Goal: Information Seeking & Learning: Find contact information

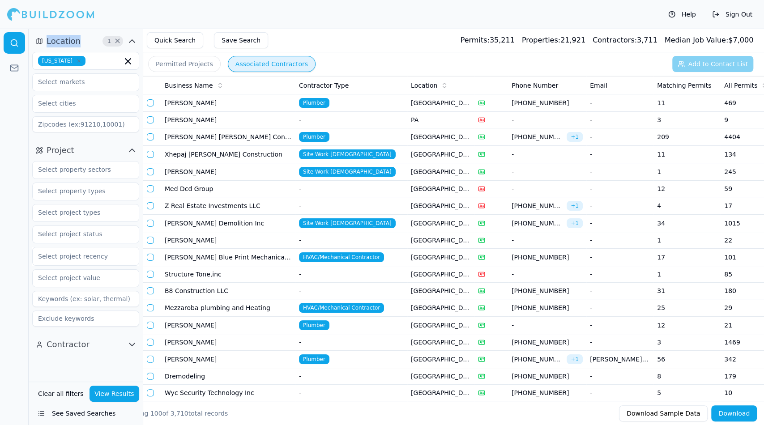
click at [243, 68] on button "Associated Contractors" at bounding box center [272, 64] width 88 height 16
click at [257, 68] on button "Associated Contractors" at bounding box center [272, 64] width 88 height 16
click at [183, 44] on button "Quick Search" at bounding box center [175, 40] width 56 height 16
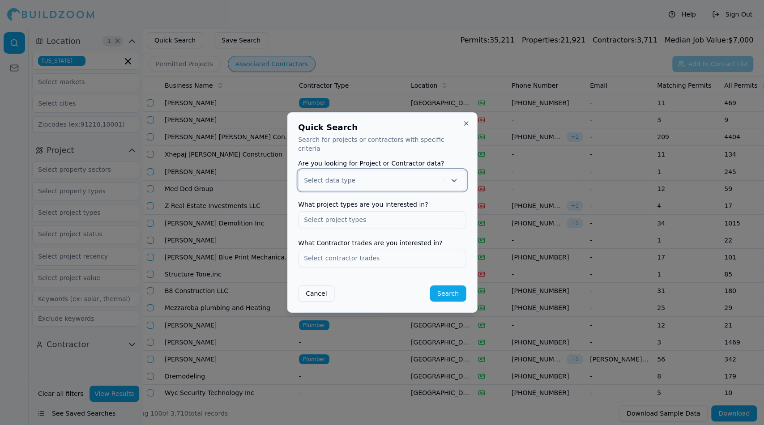
click at [397, 176] on div at bounding box center [372, 180] width 136 height 9
click at [366, 215] on div "Contractor" at bounding box center [381, 218] width 167 height 14
click at [370, 220] on input "text" at bounding box center [381, 220] width 167 height 16
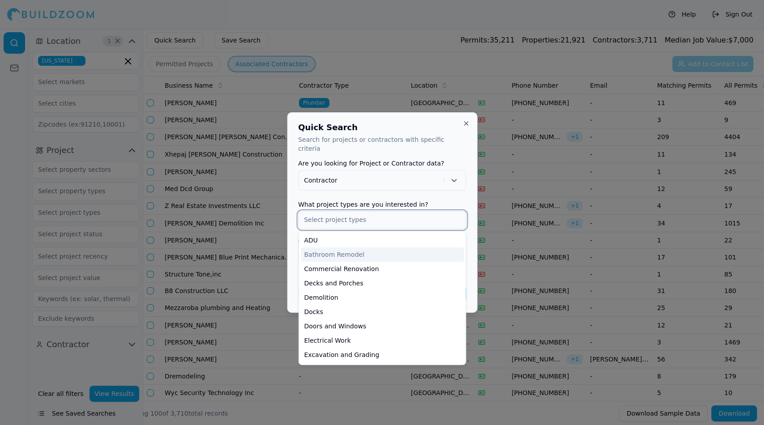
click at [364, 249] on div "Bathroom Remodel" at bounding box center [381, 254] width 163 height 14
click at [354, 250] on div "Commercial Renovation" at bounding box center [381, 254] width 163 height 14
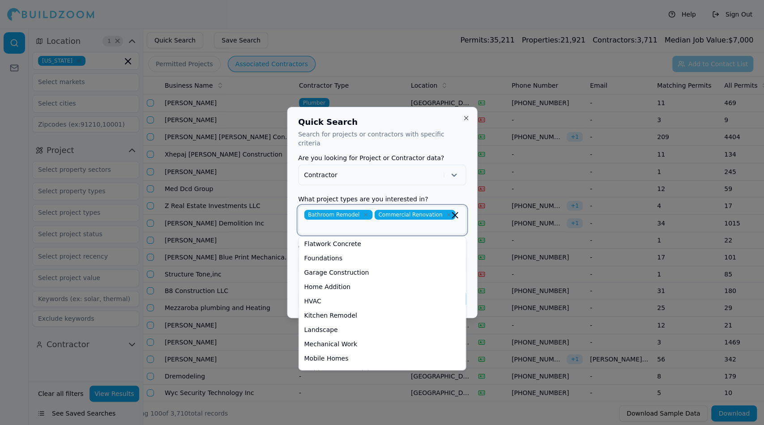
scroll to position [121, 0]
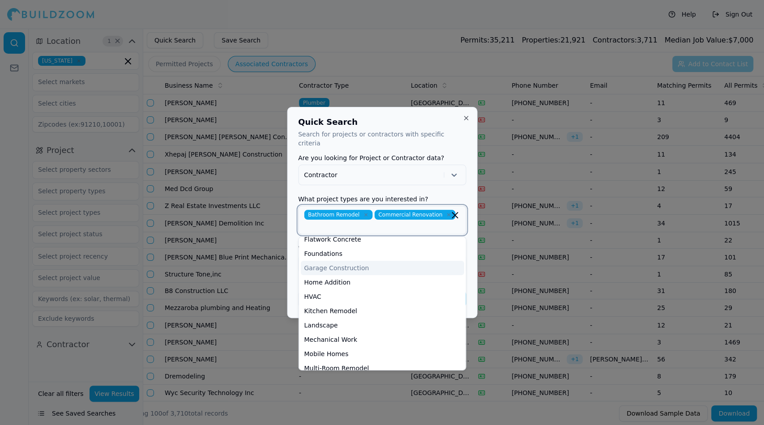
click at [358, 265] on div "Garage Construction" at bounding box center [381, 268] width 163 height 14
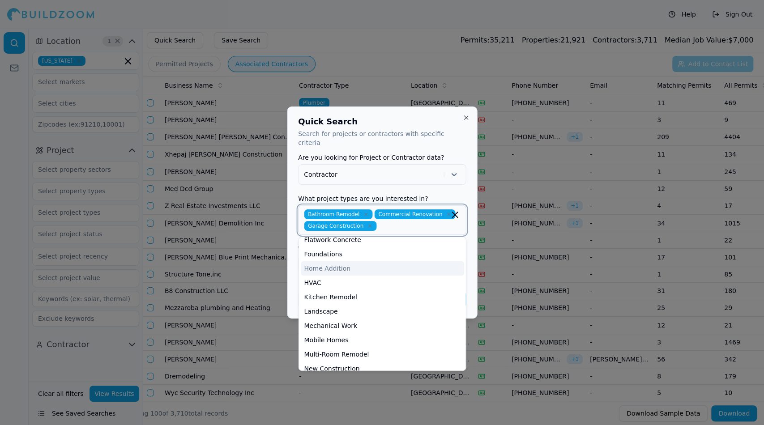
click at [347, 265] on div "Home Addition" at bounding box center [381, 268] width 163 height 14
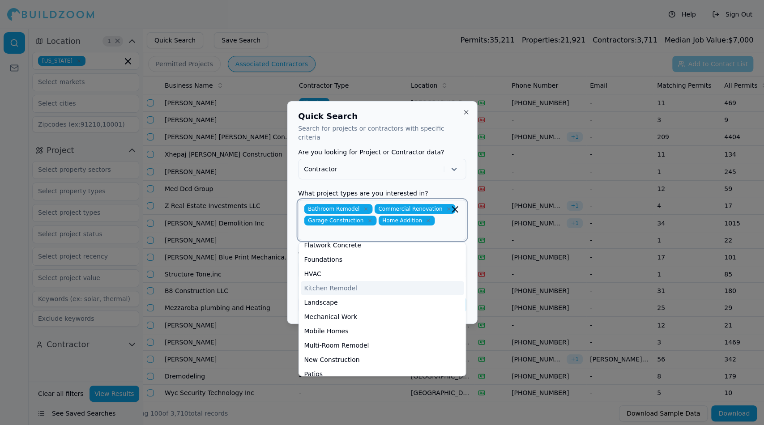
click at [345, 283] on div "Kitchen Remodel" at bounding box center [381, 288] width 163 height 14
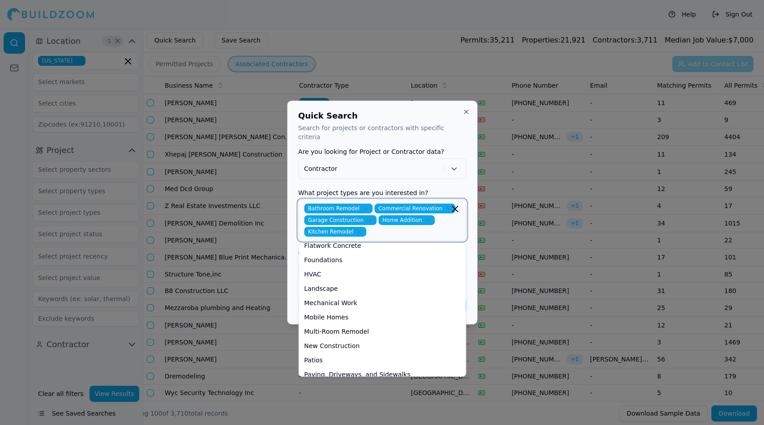
click at [345, 283] on div "Landscape" at bounding box center [381, 288] width 163 height 14
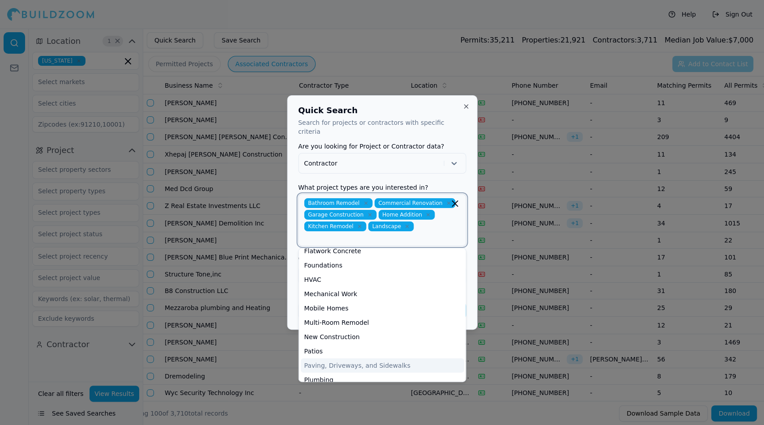
click at [359, 319] on div "Multi-Room Remodel" at bounding box center [381, 322] width 163 height 14
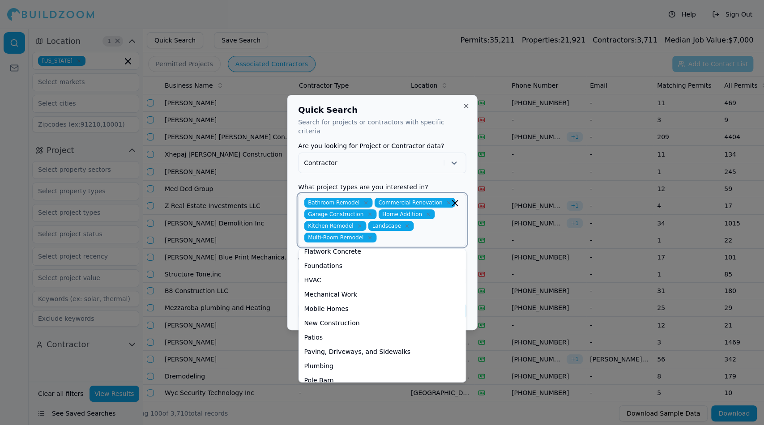
click at [350, 318] on div "New Construction" at bounding box center [381, 323] width 163 height 14
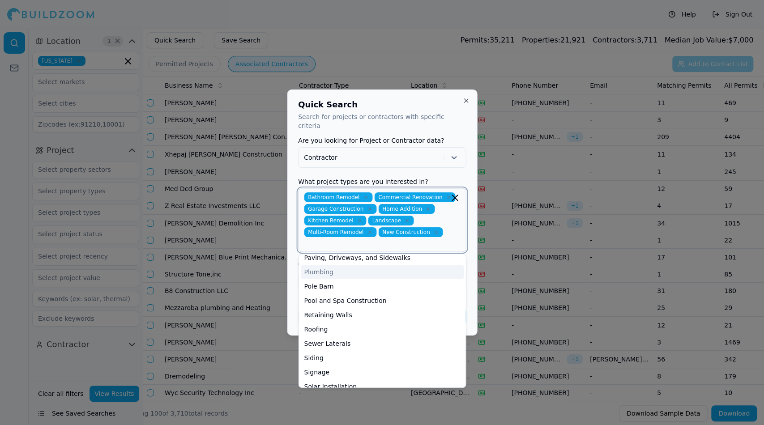
scroll to position [213, 0]
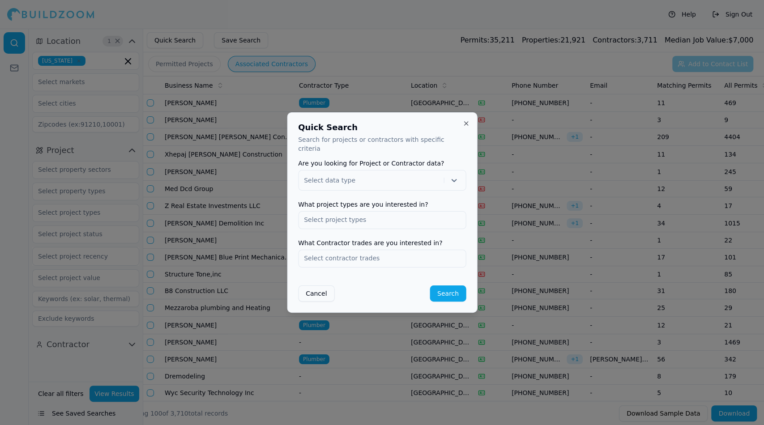
click at [477, 264] on div at bounding box center [382, 212] width 764 height 425
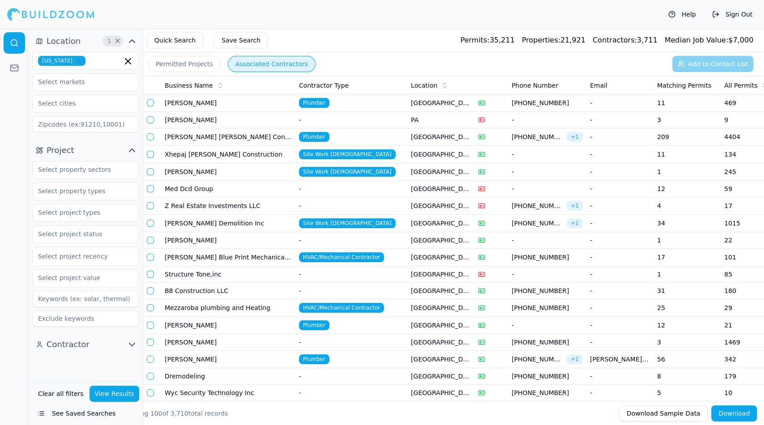
click at [191, 43] on button "Quick Search" at bounding box center [175, 40] width 56 height 16
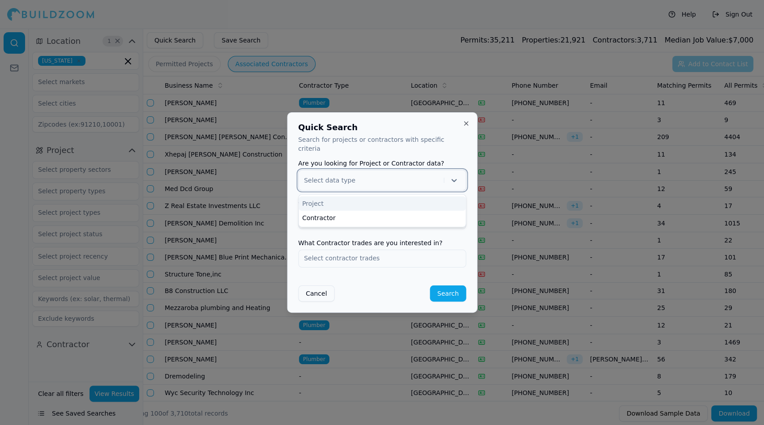
click at [381, 176] on div at bounding box center [372, 180] width 136 height 9
click at [364, 213] on div "Contractor" at bounding box center [381, 218] width 167 height 14
click at [350, 218] on input "text" at bounding box center [381, 220] width 167 height 16
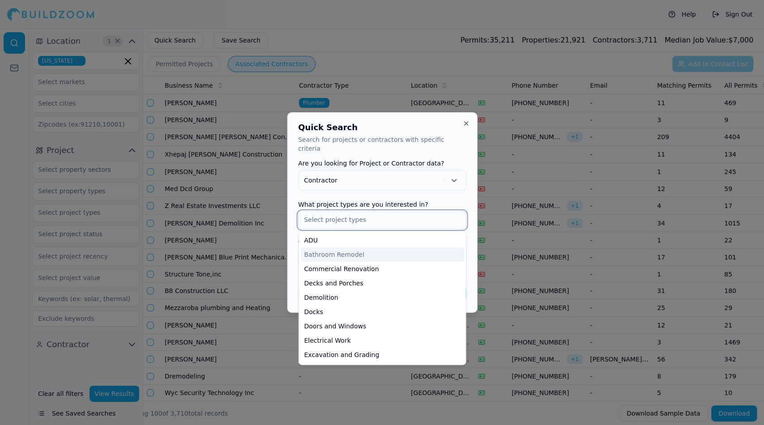
click at [341, 248] on div "Bathroom Remodel" at bounding box center [381, 254] width 163 height 14
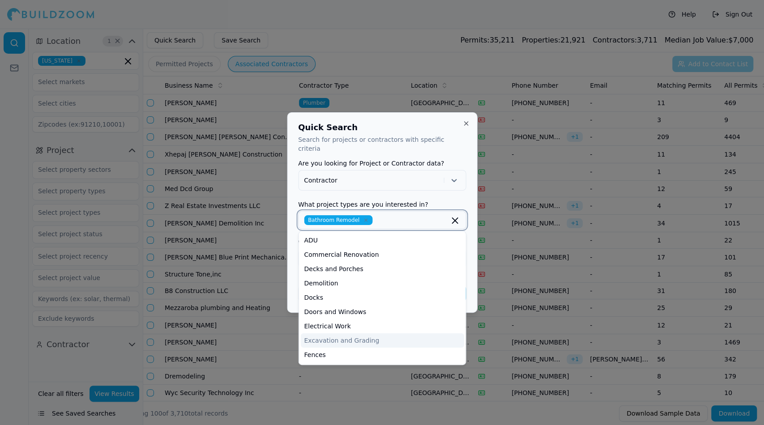
click at [365, 250] on div "Commercial Renovation" at bounding box center [381, 254] width 163 height 14
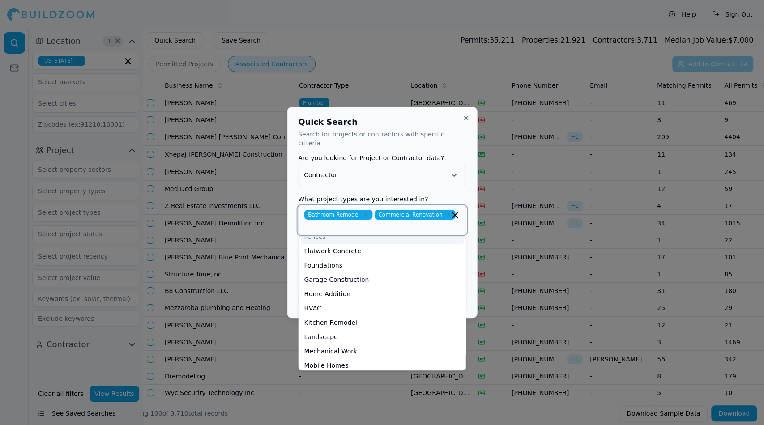
scroll to position [111, 0]
click at [357, 274] on div "Garage Construction" at bounding box center [381, 278] width 163 height 14
click at [341, 285] on div "HVAC" at bounding box center [381, 292] width 163 height 14
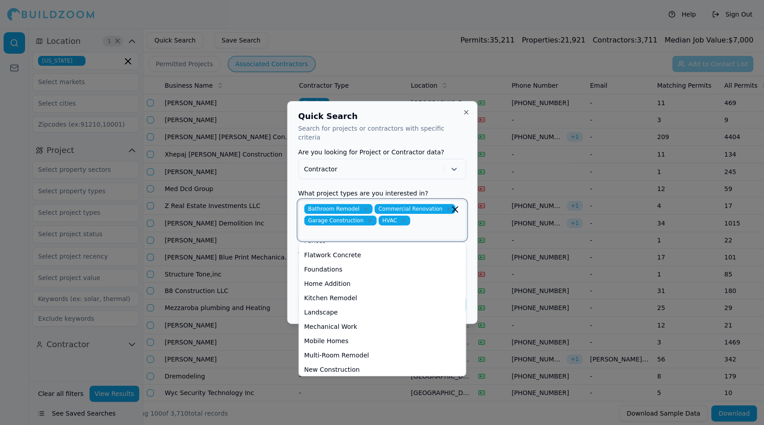
click at [402, 219] on icon "button" at bounding box center [403, 220] width 3 height 3
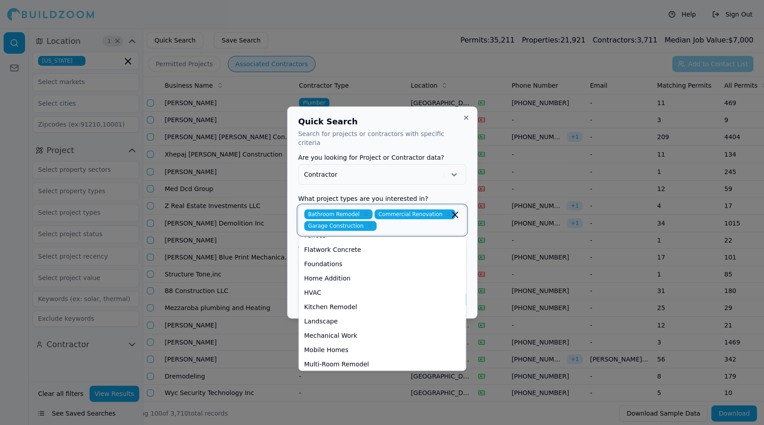
click at [335, 274] on div "Home Addition" at bounding box center [381, 278] width 163 height 14
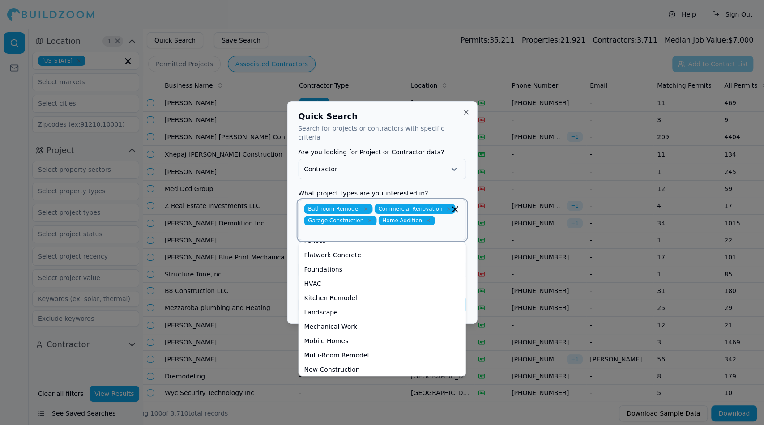
click at [341, 294] on div "Kitchen Remodel" at bounding box center [381, 298] width 163 height 14
click at [355, 336] on div "Multi-Room Remodel" at bounding box center [381, 341] width 163 height 14
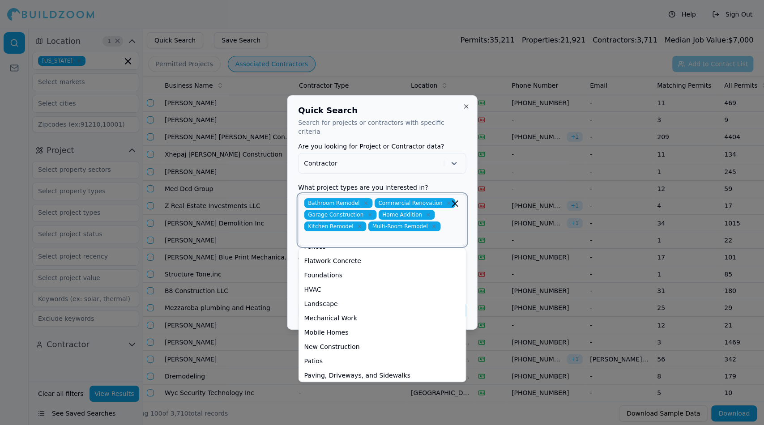
click at [346, 345] on div "New Construction" at bounding box center [381, 347] width 163 height 14
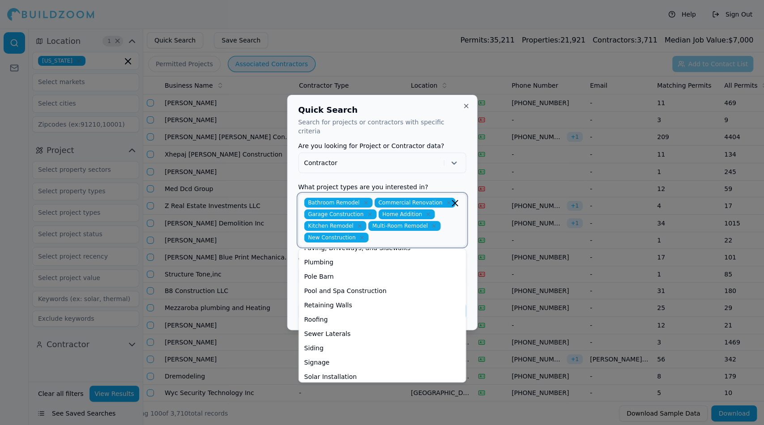
scroll to position [227, 0]
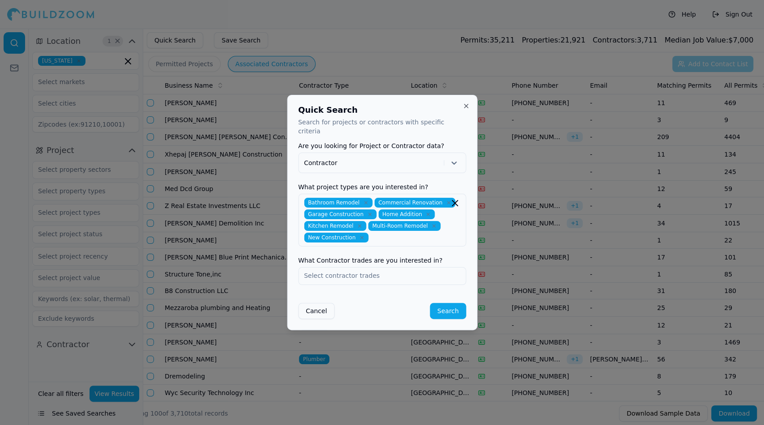
click at [436, 177] on form "Are you looking for Project or Contractor data? Contractor What project types a…" at bounding box center [382, 231] width 168 height 176
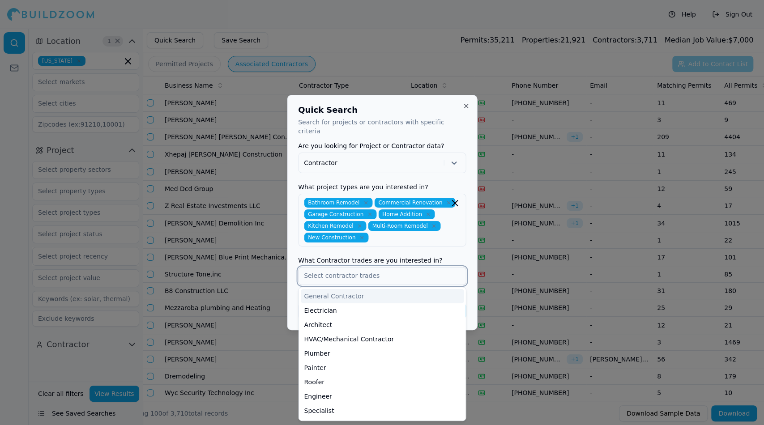
click at [411, 270] on input "text" at bounding box center [381, 276] width 167 height 16
click at [365, 361] on div "Painter" at bounding box center [381, 368] width 163 height 14
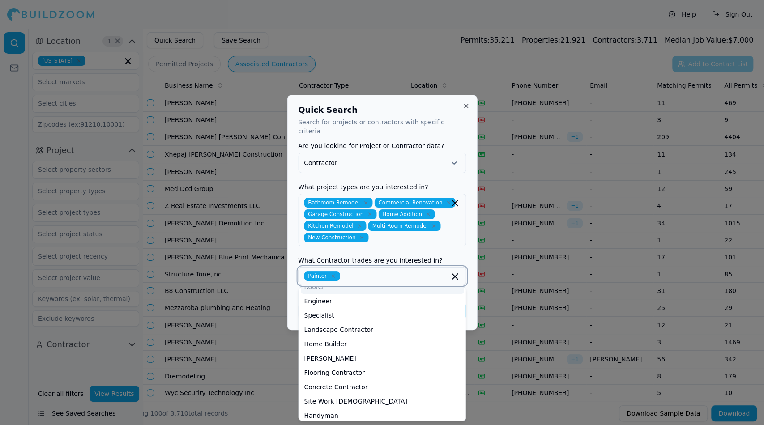
scroll to position [81, 0]
click at [319, 352] on div "Carpenter" at bounding box center [381, 359] width 163 height 14
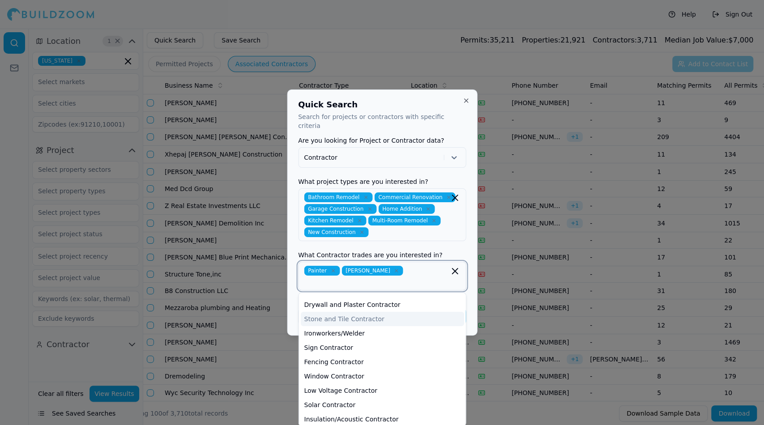
scroll to position [242, 0]
click at [375, 296] on div "Drywall and Plaster Contractor" at bounding box center [381, 303] width 163 height 14
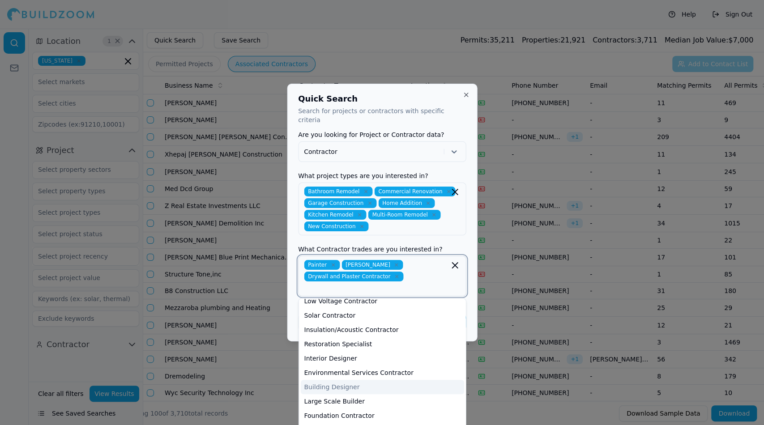
scroll to position [328, 0]
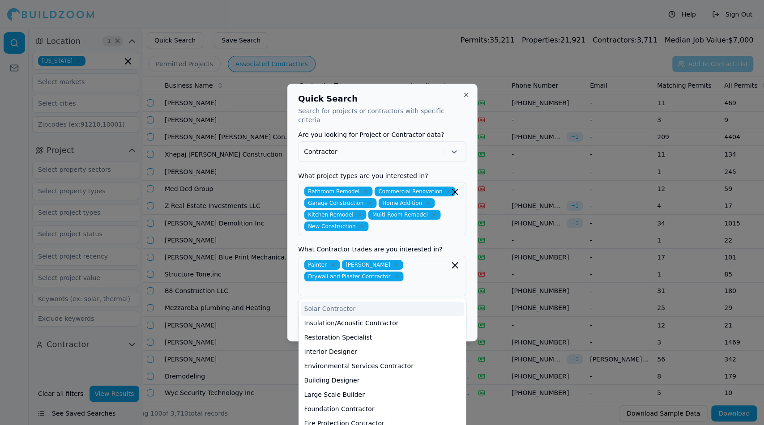
click at [289, 293] on div "Quick Search Search for projects or contractors with specific criteria Are you …" at bounding box center [382, 213] width 190 height 258
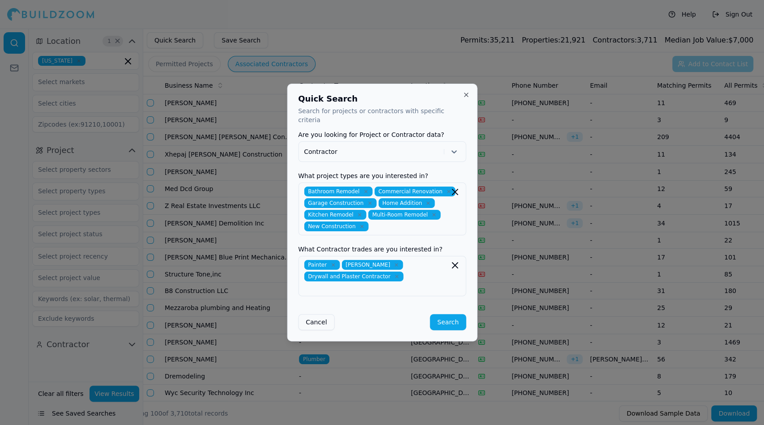
click at [455, 315] on button "Search" at bounding box center [448, 322] width 36 height 16
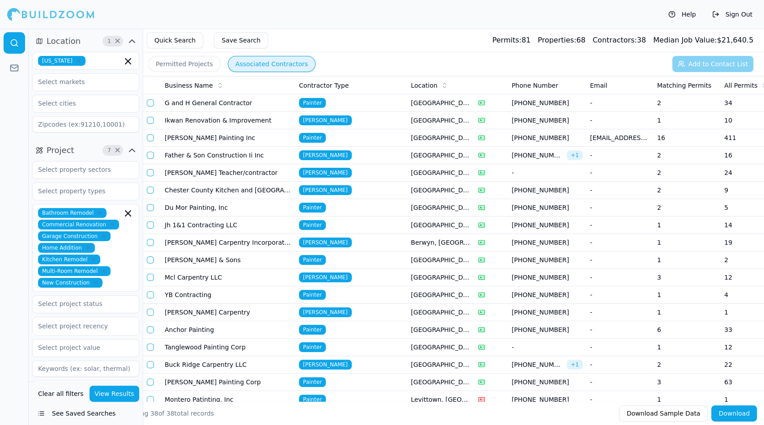
click at [217, 102] on td "G and H General Contractor" at bounding box center [228, 102] width 134 height 17
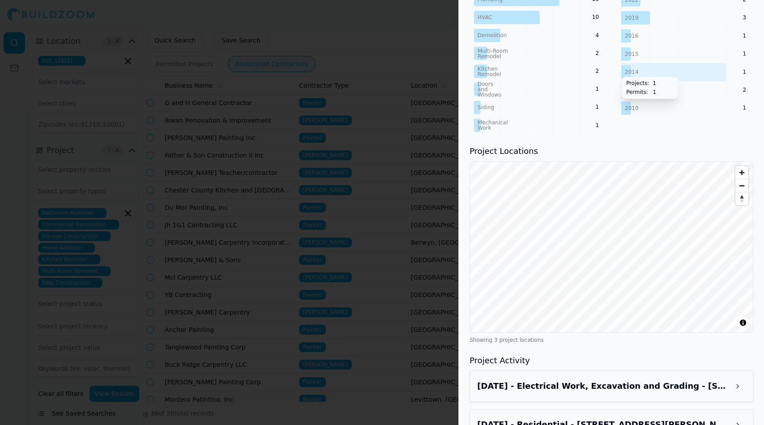
scroll to position [549, 0]
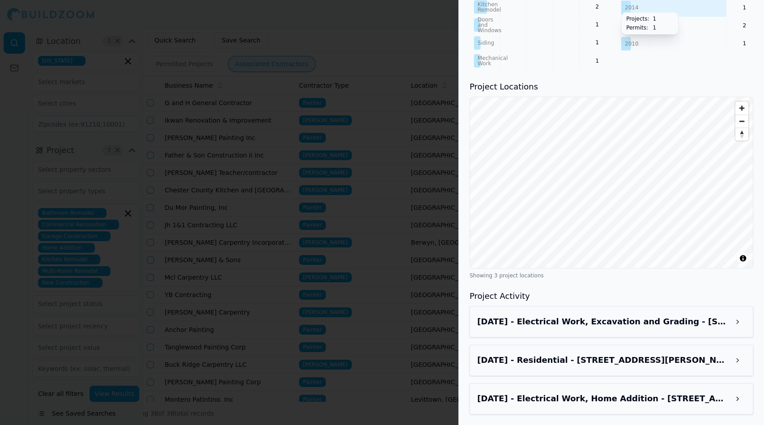
click at [558, 357] on h3 "Sep 3, 2025 - Residential - 3018 N Hemberger St, Philadelphia, PA, 19132" at bounding box center [603, 360] width 252 height 13
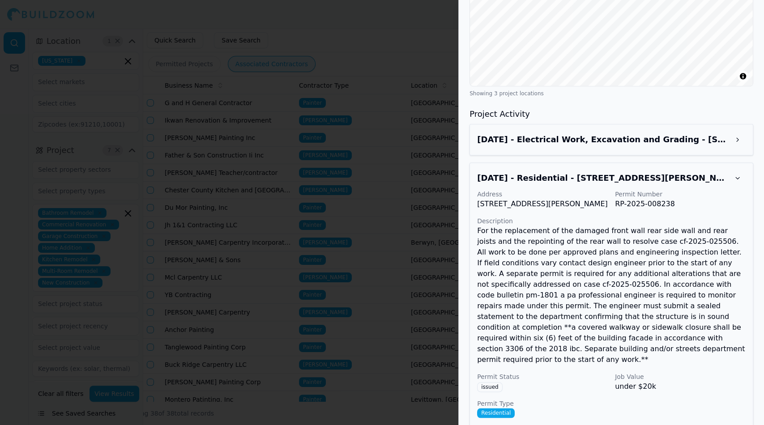
scroll to position [724, 0]
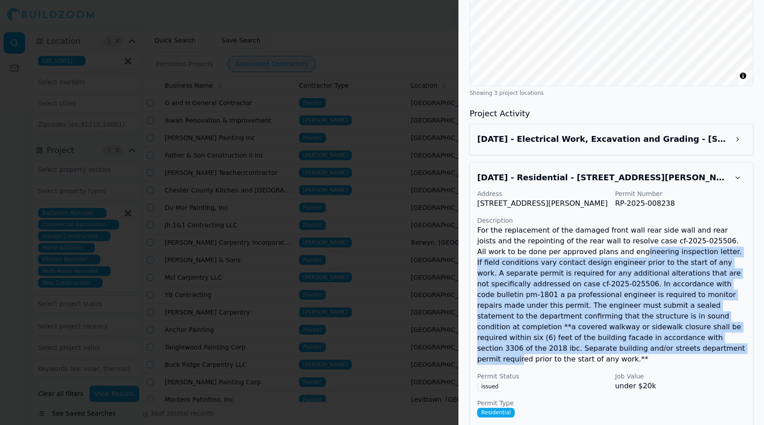
drag, startPoint x: 552, startPoint y: 273, endPoint x: 630, endPoint y: 354, distance: 112.7
click at [630, 354] on p "For the replacement of the damaged front wall rear side wall and rear joists an…" at bounding box center [611, 295] width 268 height 140
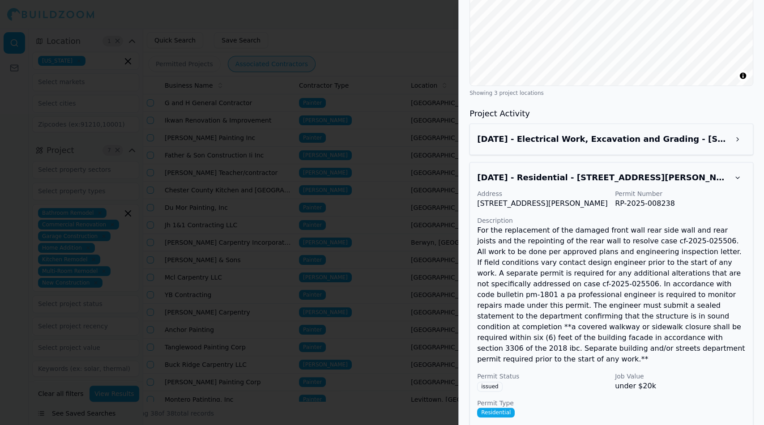
click at [592, 97] on div "Showing 3 project locations" at bounding box center [611, 92] width 284 height 7
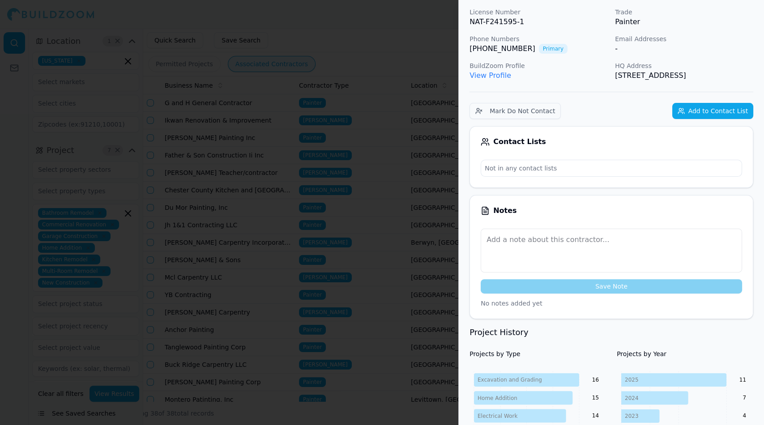
scroll to position [0, 0]
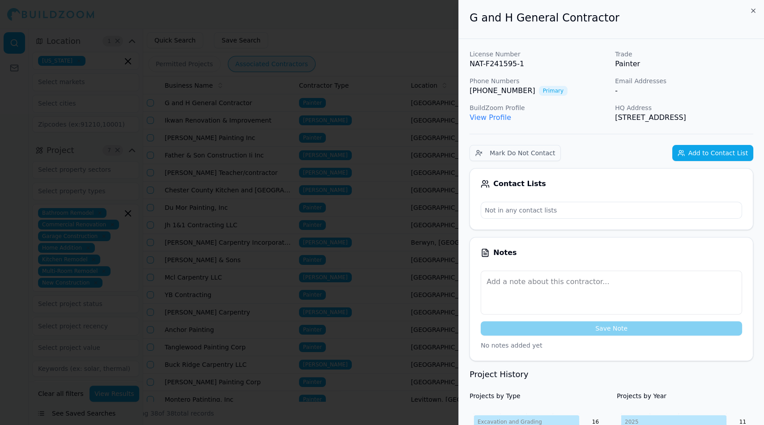
click at [495, 119] on link "View Profile" at bounding box center [490, 117] width 42 height 9
click at [436, 41] on div at bounding box center [382, 212] width 764 height 425
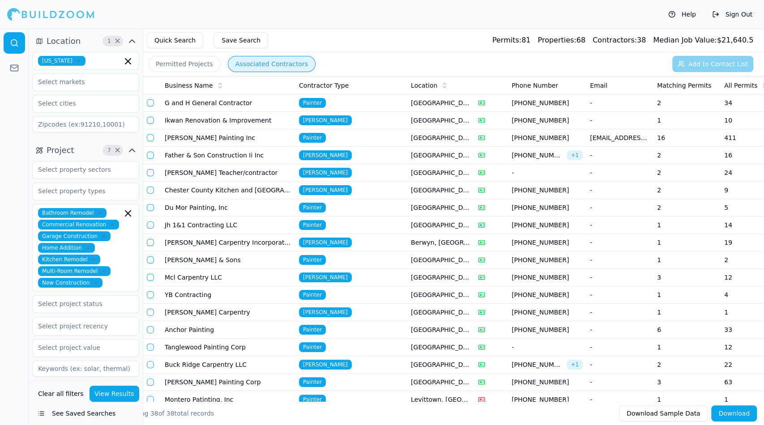
click at [248, 122] on td "Ikwan Renovation & Improvement" at bounding box center [228, 120] width 134 height 17
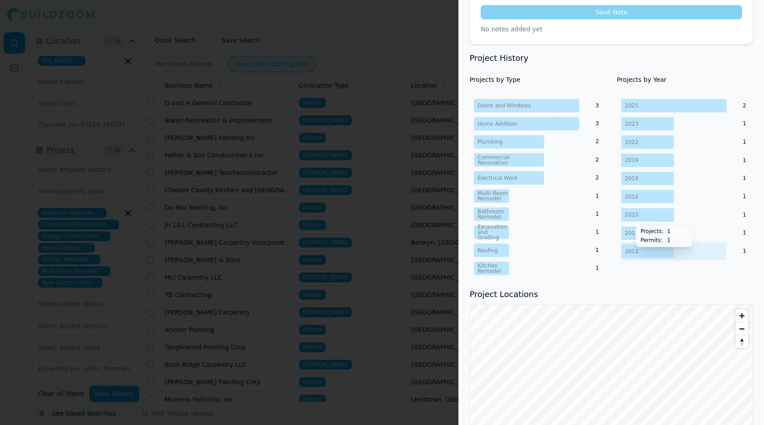
scroll to position [445, 0]
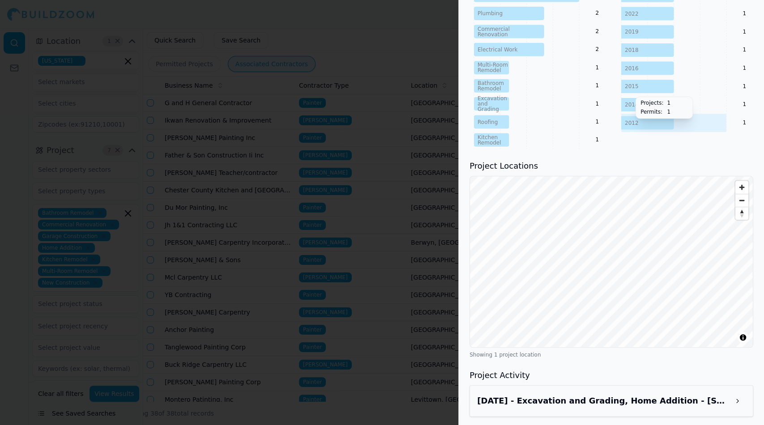
click at [562, 396] on h3 "Aug 24, 2025 - Excavation and Grading, Home Addition - 2621 N Colorado St, Phil…" at bounding box center [603, 401] width 252 height 13
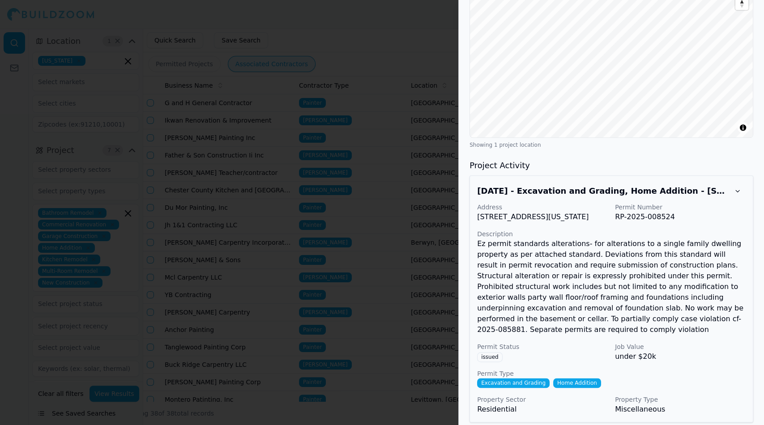
scroll to position [660, 0]
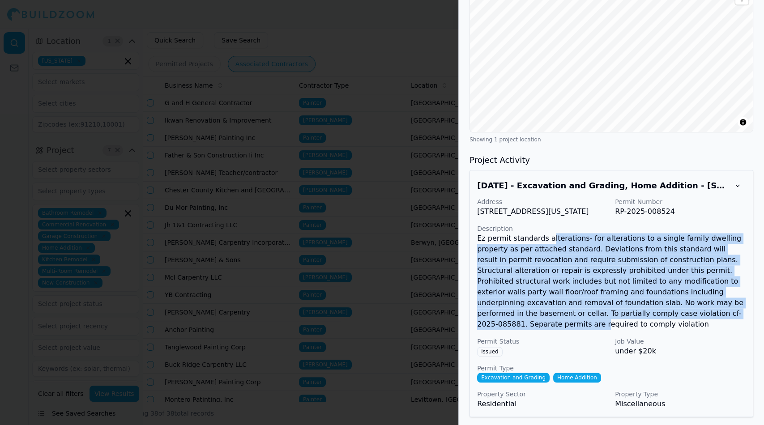
drag, startPoint x: 545, startPoint y: 247, endPoint x: 601, endPoint y: 327, distance: 97.8
click at [601, 327] on p "Ez permit standards alterations- for alterations to a single family dwelling pr…" at bounding box center [611, 281] width 268 height 97
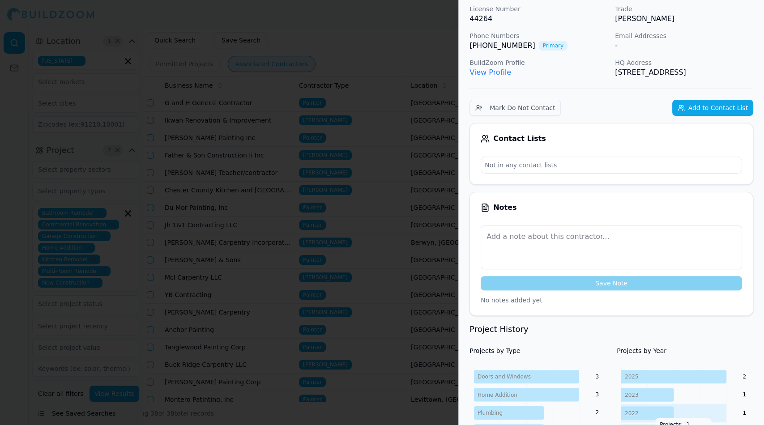
scroll to position [0, 0]
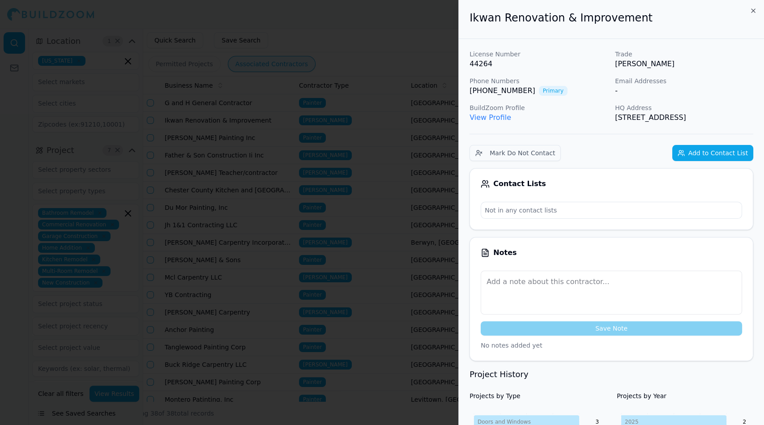
click at [491, 116] on link "View Profile" at bounding box center [490, 117] width 42 height 9
click at [353, 40] on div at bounding box center [382, 212] width 764 height 425
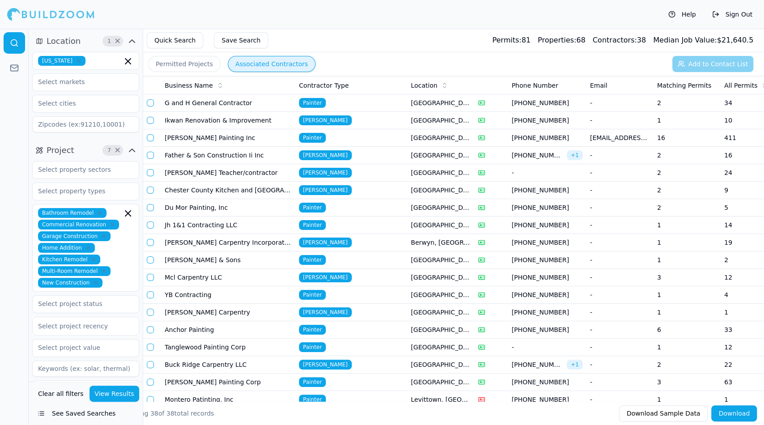
click at [235, 309] on td "Matthew Grimm Carpentry" at bounding box center [228, 312] width 134 height 17
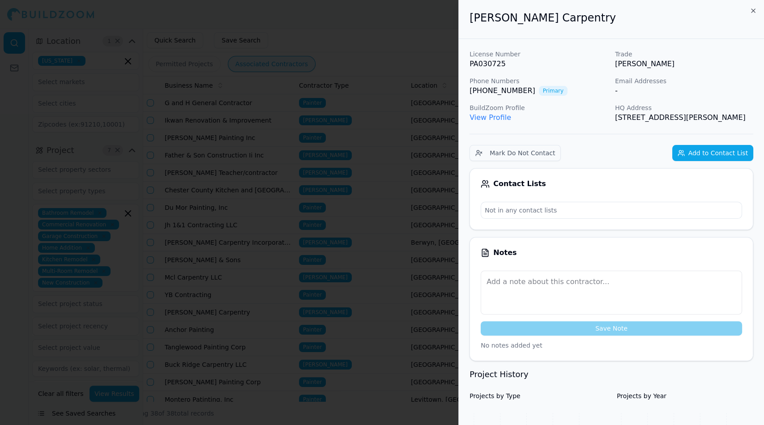
click at [485, 118] on link "View Profile" at bounding box center [490, 117] width 42 height 9
click at [208, 31] on div at bounding box center [382, 212] width 764 height 425
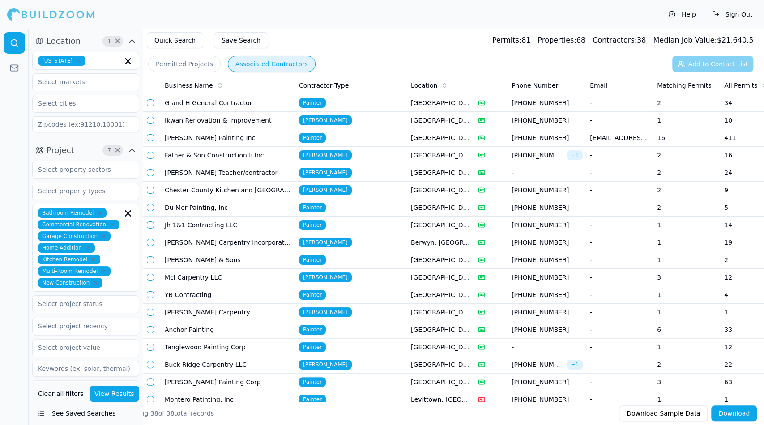
click at [230, 362] on td "Buck Ridge Carpentry LLC" at bounding box center [228, 364] width 134 height 17
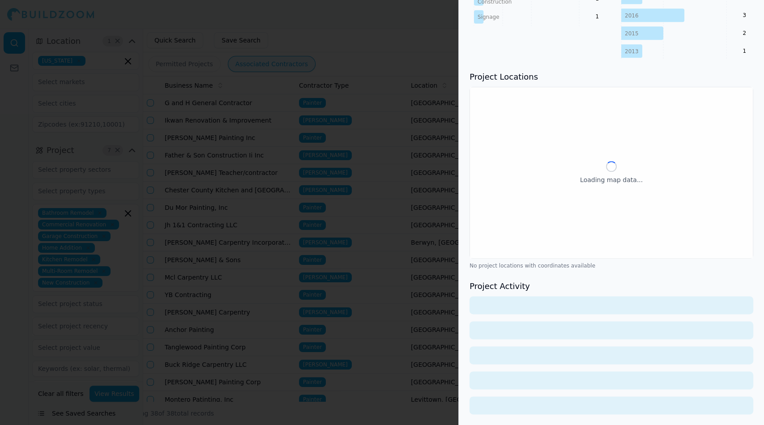
scroll to position [589, 0]
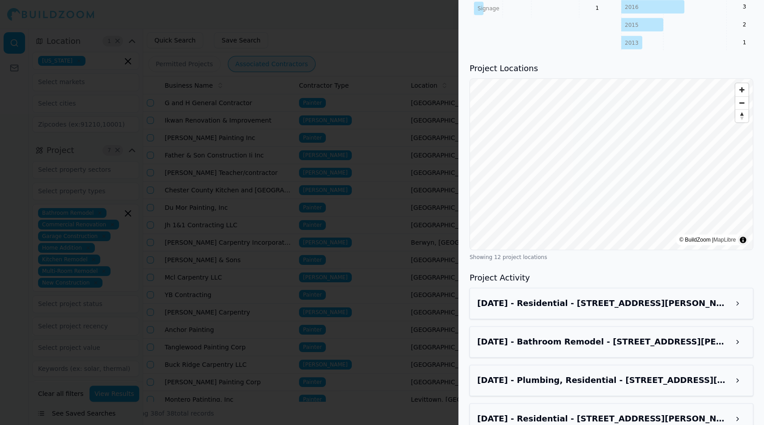
click at [372, 254] on div at bounding box center [382, 212] width 764 height 425
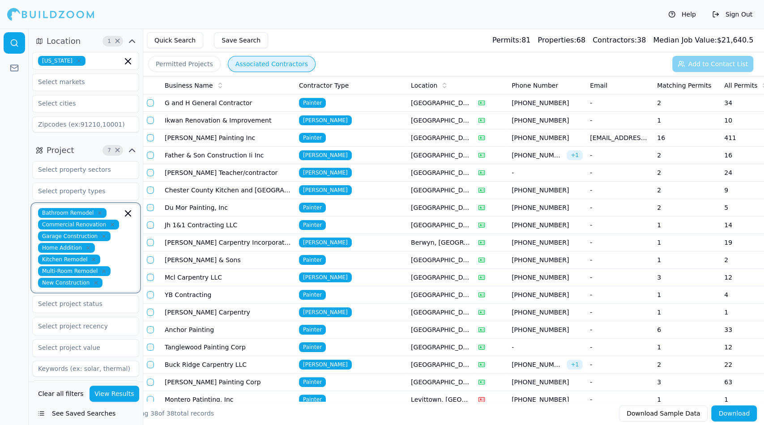
click at [128, 214] on icon "button" at bounding box center [127, 213] width 5 height 5
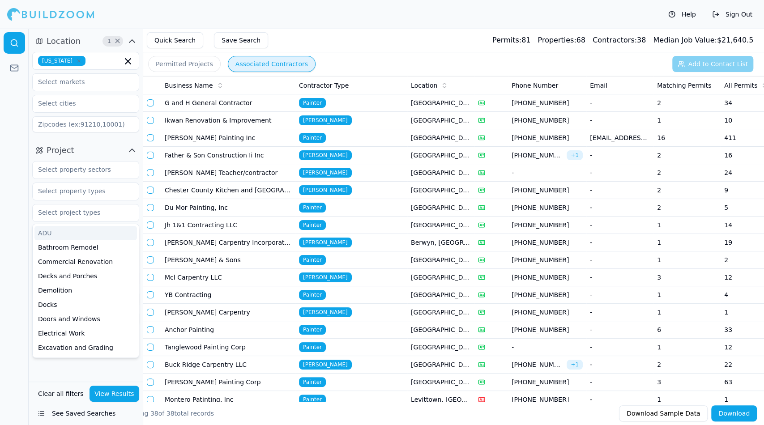
click at [132, 149] on icon "button" at bounding box center [131, 150] width 5 height 3
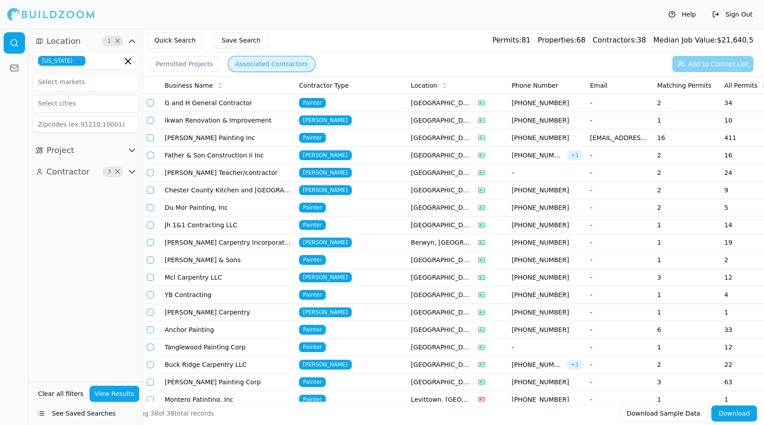
click at [84, 174] on span "Contractor" at bounding box center [68, 172] width 43 height 13
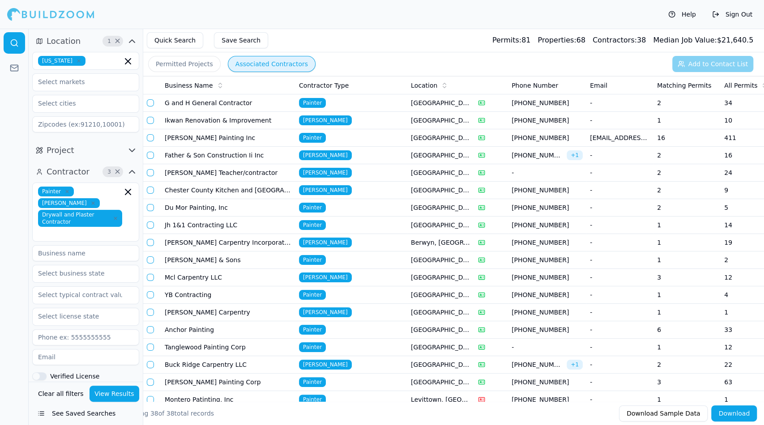
click at [96, 200] on icon "button" at bounding box center [92, 202] width 5 height 5
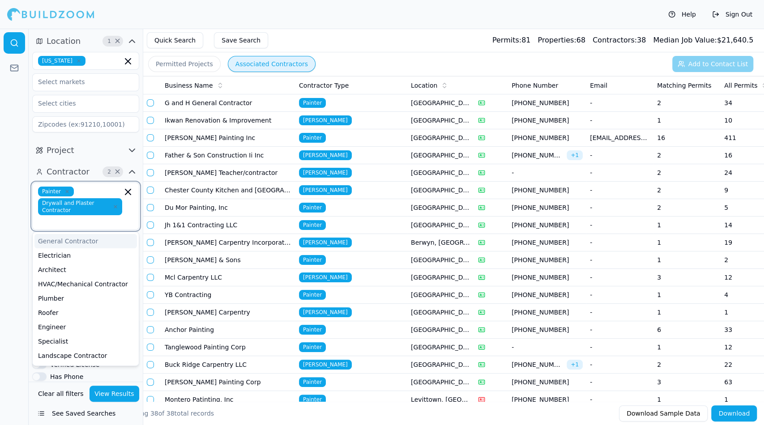
click at [130, 193] on icon "button" at bounding box center [128, 192] width 11 height 11
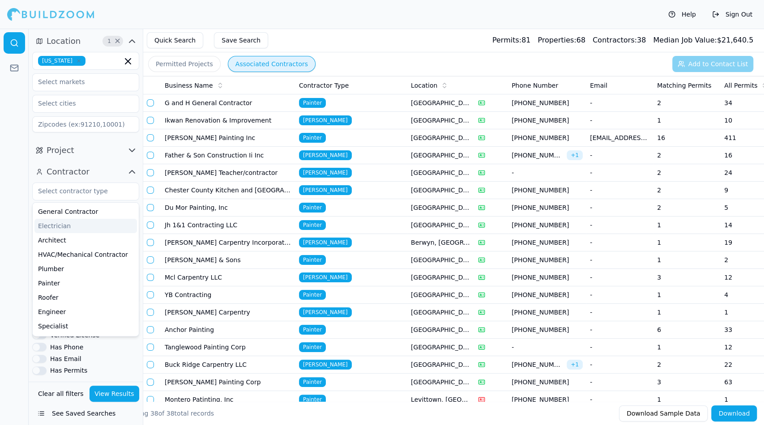
click at [2, 226] on div at bounding box center [14, 227] width 29 height 396
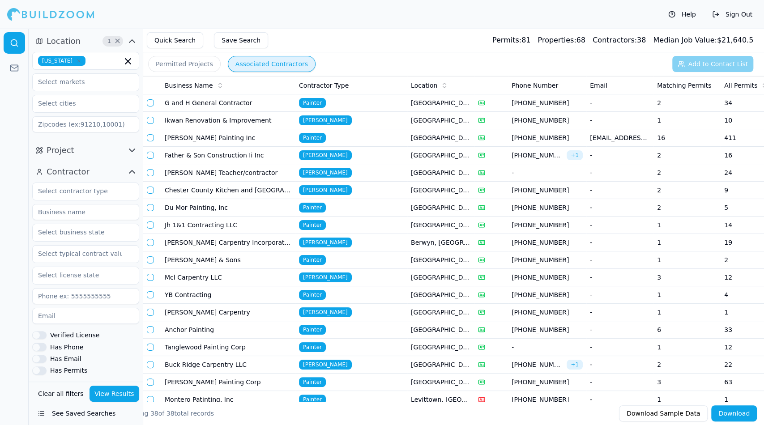
click at [61, 213] on input at bounding box center [85, 212] width 107 height 16
click at [122, 391] on button "View Results" at bounding box center [114, 394] width 50 height 16
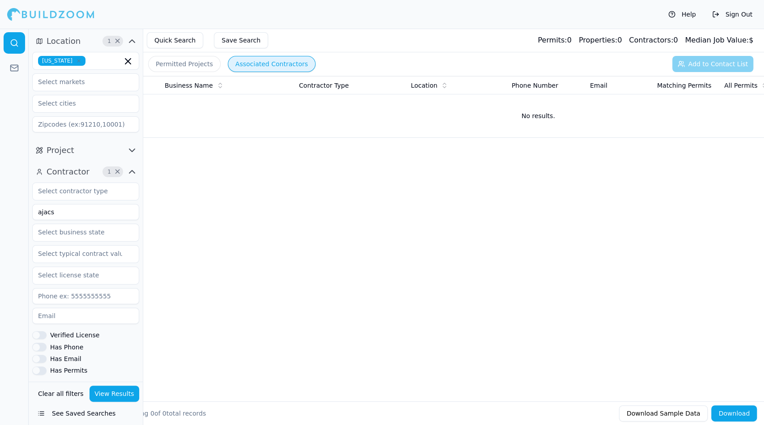
click at [100, 215] on input "ajacs" at bounding box center [85, 212] width 107 height 16
type input "a"
click at [132, 169] on icon "button" at bounding box center [132, 171] width 11 height 11
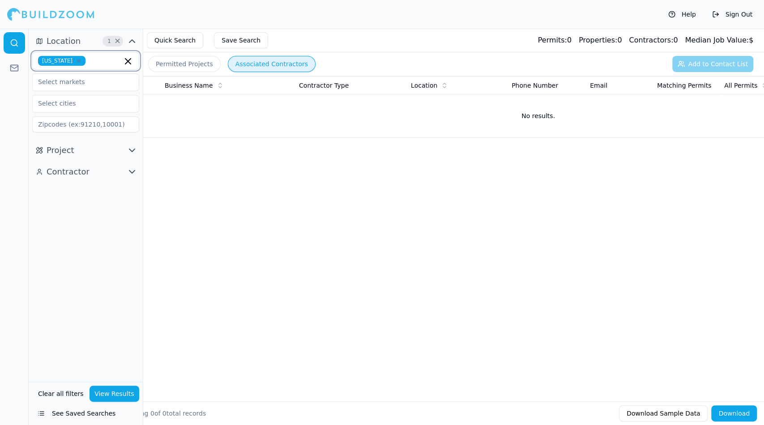
click at [127, 63] on icon "button" at bounding box center [128, 61] width 11 height 11
click at [131, 151] on icon "button" at bounding box center [132, 150] width 11 height 11
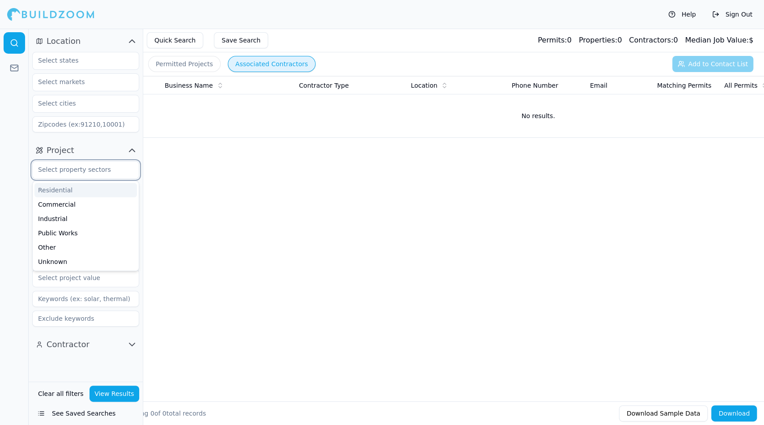
click at [119, 173] on input "text" at bounding box center [80, 170] width 95 height 16
click at [104, 202] on div "Commercial" at bounding box center [85, 204] width 102 height 14
click at [105, 188] on div "Residential" at bounding box center [85, 190] width 102 height 14
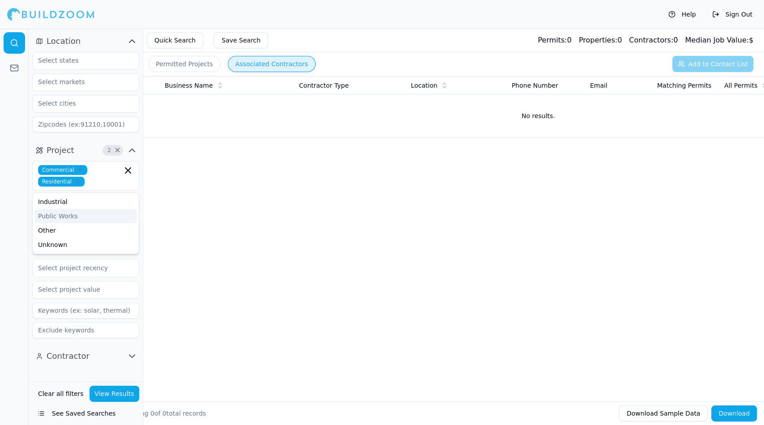
click at [15, 229] on div at bounding box center [14, 227] width 29 height 396
click at [89, 245] on input "text" at bounding box center [80, 246] width 95 height 16
click at [18, 293] on div at bounding box center [14, 227] width 29 height 396
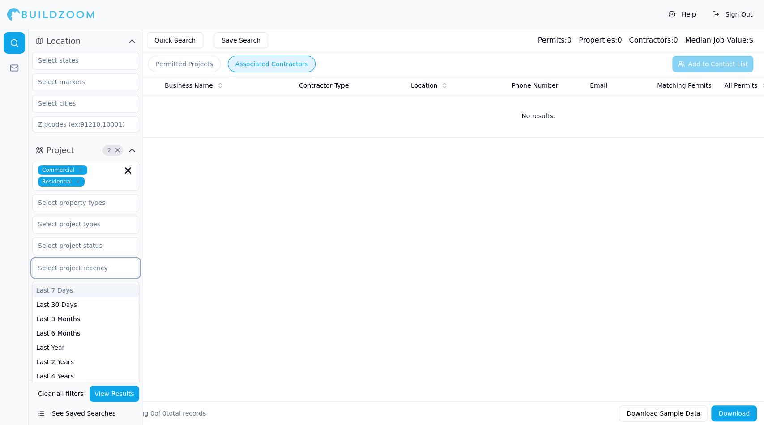
click at [87, 266] on div at bounding box center [85, 268] width 95 height 9
click at [85, 290] on div "Last 7 Days" at bounding box center [86, 290] width 106 height 14
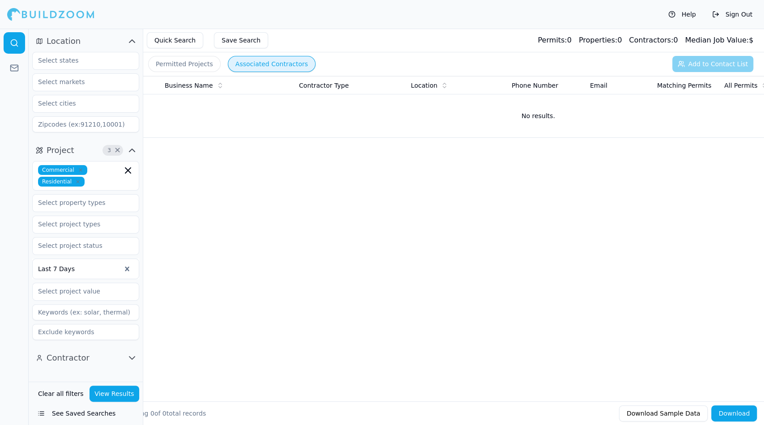
click at [114, 394] on button "View Results" at bounding box center [114, 394] width 50 height 16
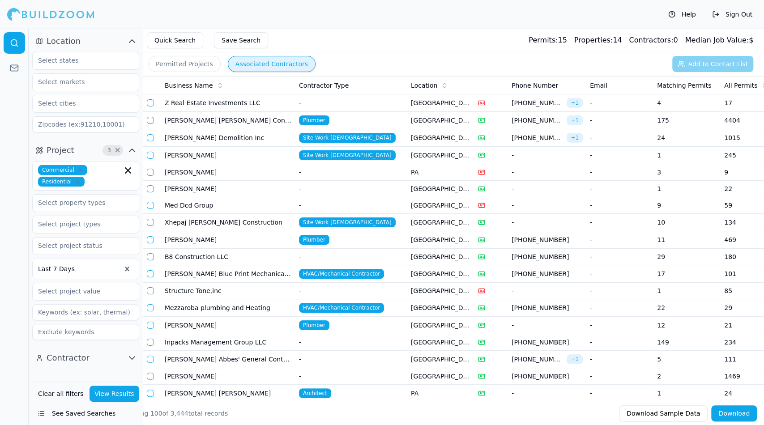
click at [260, 154] on td "[PERSON_NAME]" at bounding box center [228, 155] width 134 height 17
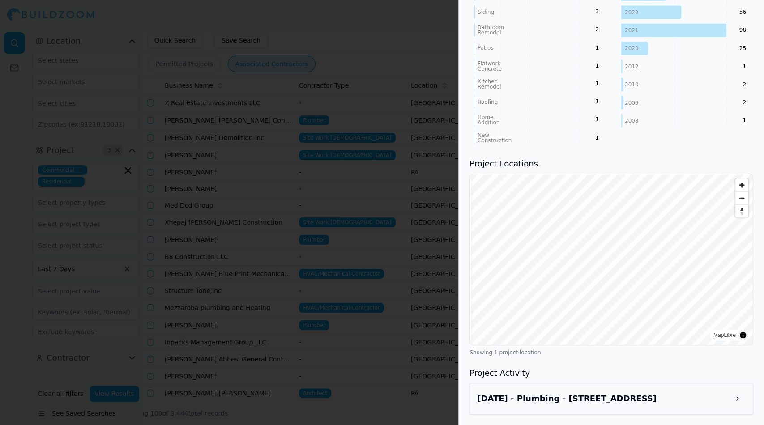
scroll to position [461, 0]
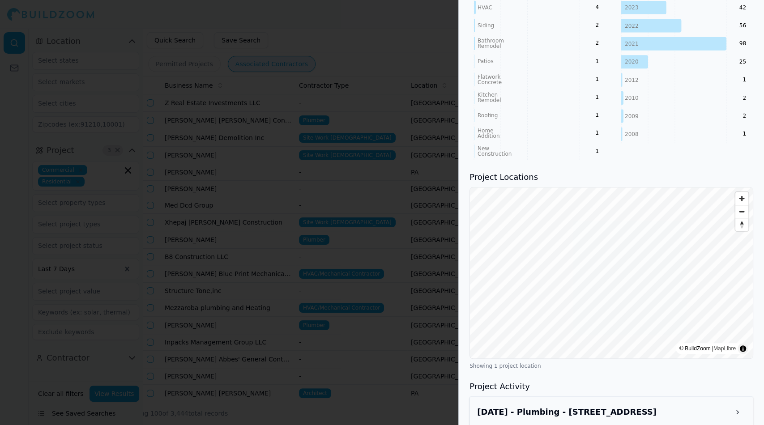
click at [406, 376] on div at bounding box center [382, 212] width 764 height 425
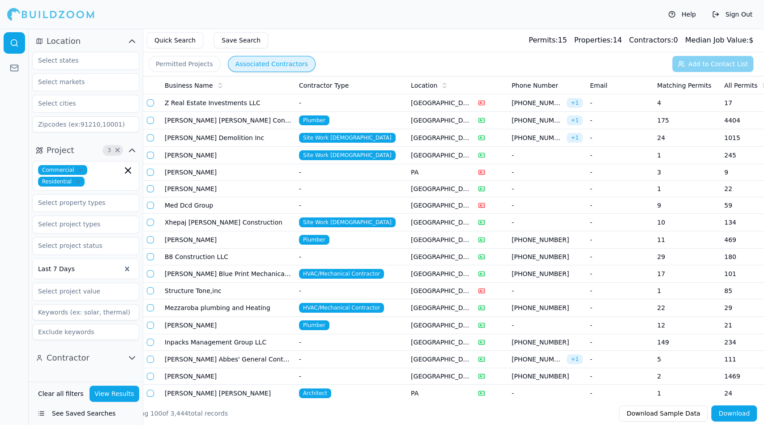
click at [251, 222] on td "Xhepaj [PERSON_NAME] Construction" at bounding box center [228, 222] width 134 height 17
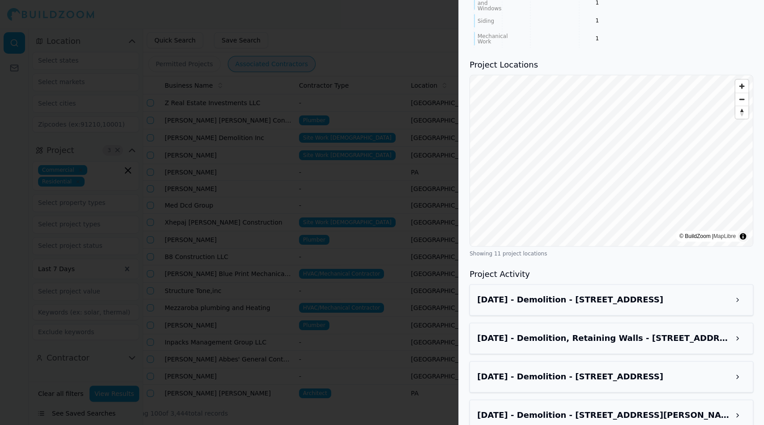
scroll to position [609, 0]
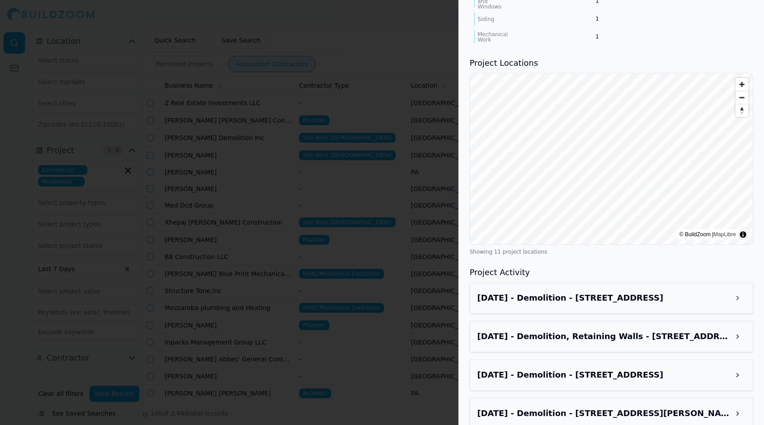
click at [573, 292] on h3 "Sep 2, 2025 - Demolition - 3945 Brown St, Philadelphia, PA, 19104" at bounding box center [603, 298] width 252 height 13
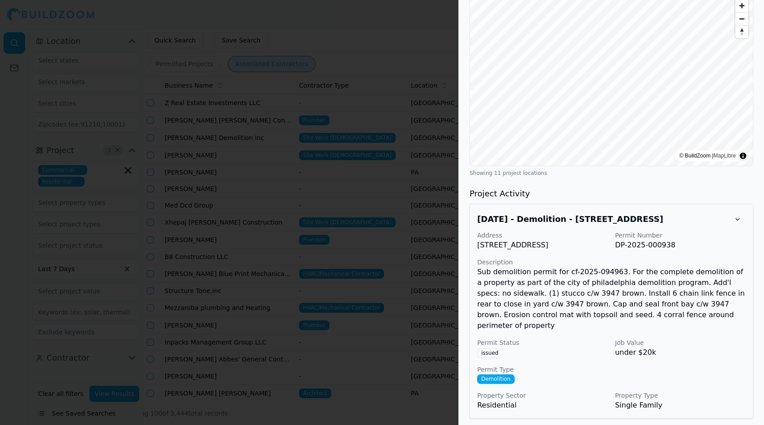
scroll to position [686, 0]
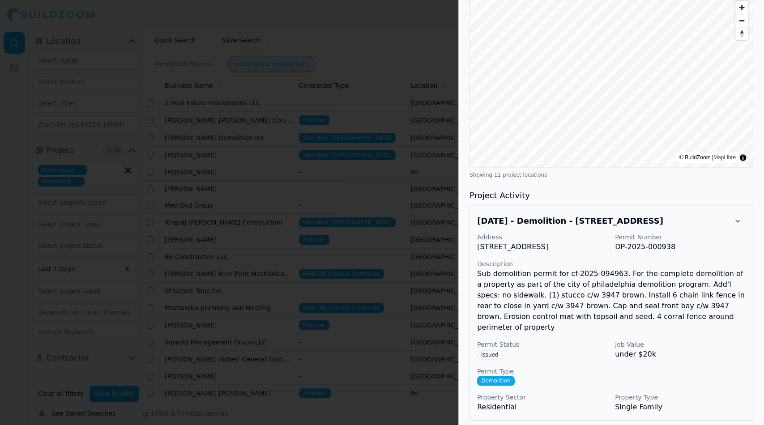
click at [357, 341] on div at bounding box center [382, 212] width 764 height 425
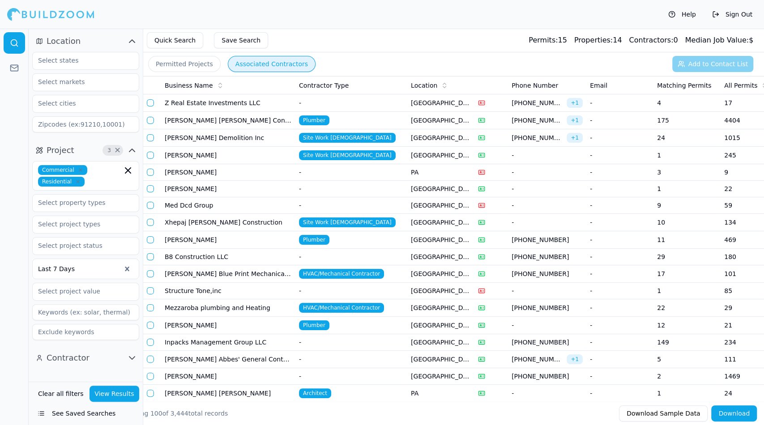
click at [360, 256] on td "-" at bounding box center [351, 257] width 112 height 17
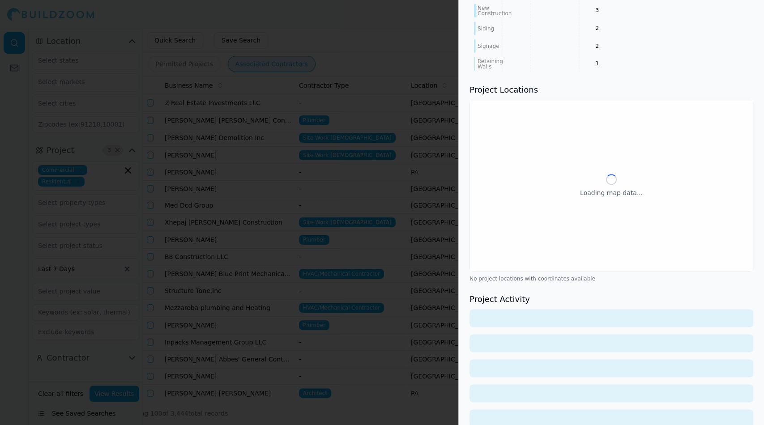
scroll to position [627, 0]
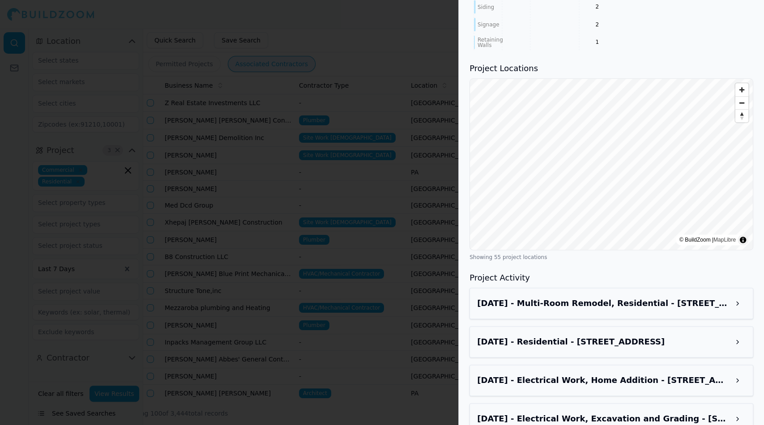
click at [639, 310] on h3 "Sep 4, 2025 - Multi-Room Remodel, Residential - 1201 S 11th St, Philadelphia, P…" at bounding box center [603, 303] width 252 height 13
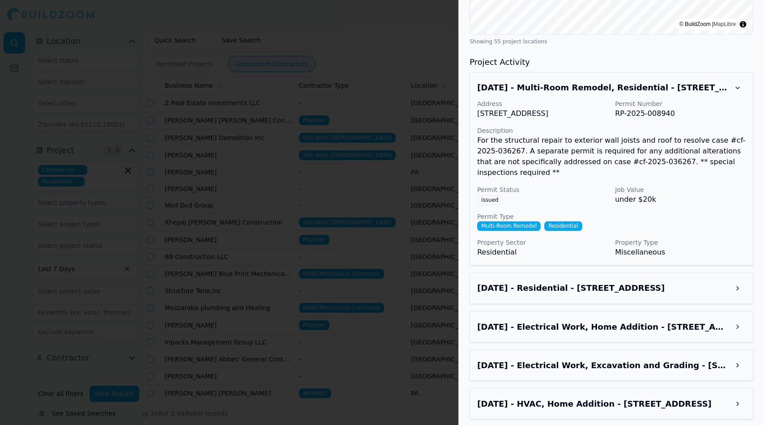
scroll to position [844, 0]
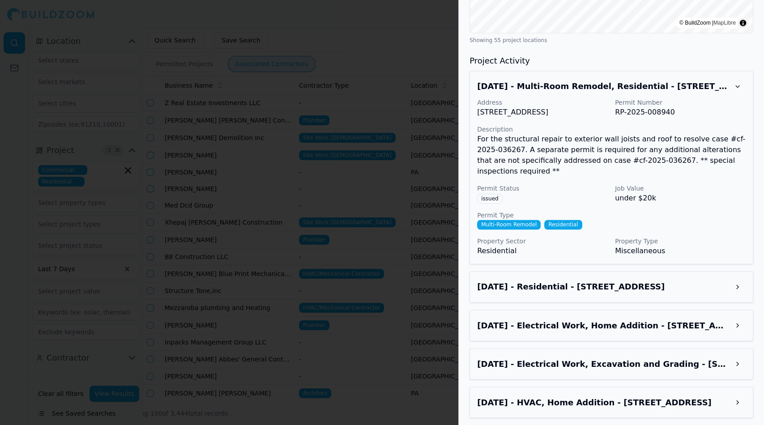
click at [682, 217] on p "Permit Type" at bounding box center [611, 215] width 268 height 9
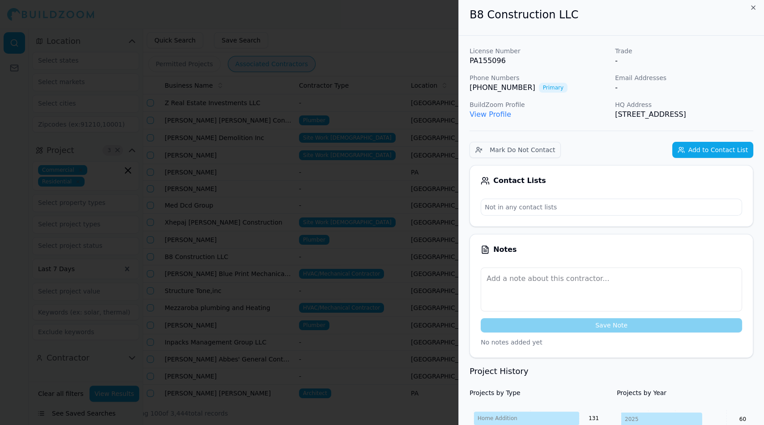
scroll to position [0, 0]
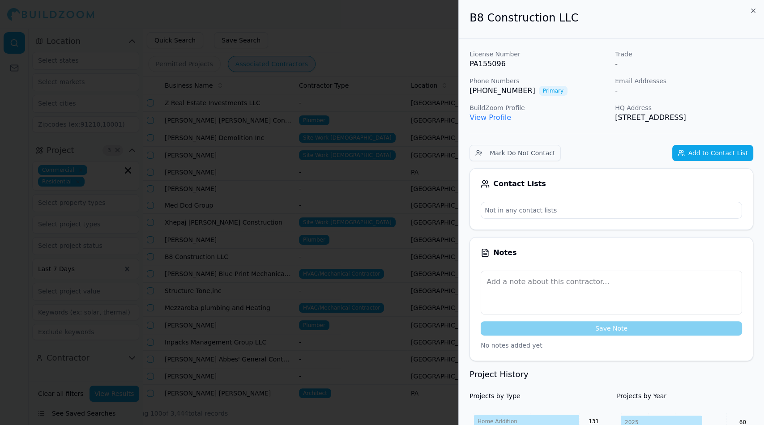
click at [494, 119] on link "View Profile" at bounding box center [490, 117] width 42 height 9
click at [423, 29] on div at bounding box center [382, 212] width 764 height 425
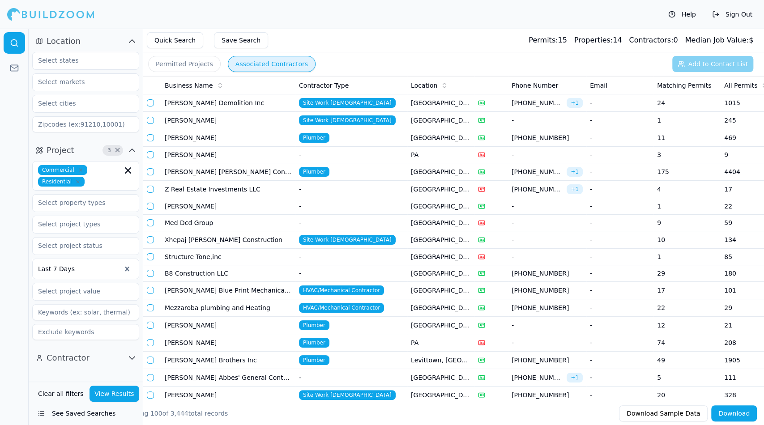
click at [200, 67] on button "Permitted Projects" at bounding box center [184, 64] width 72 height 16
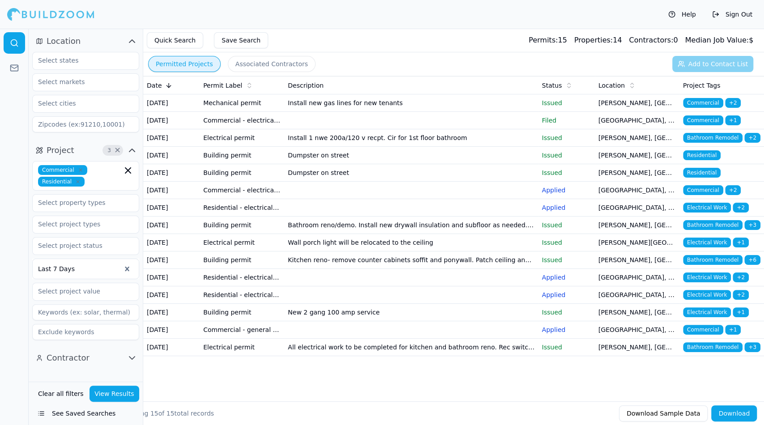
click at [318, 164] on td "Dumpster on street" at bounding box center [411, 155] width 254 height 17
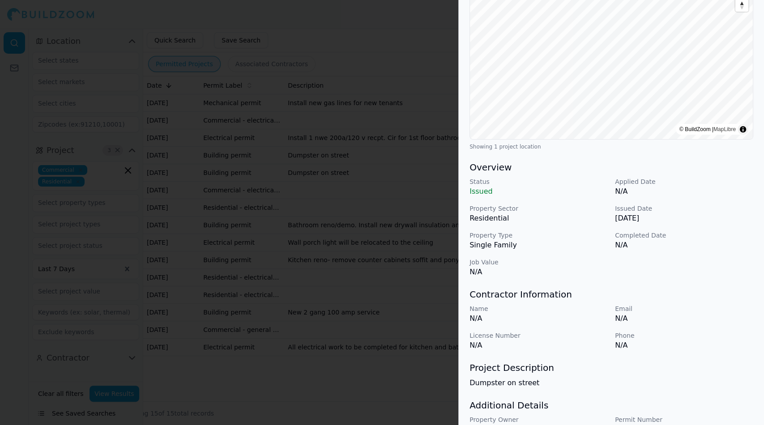
scroll to position [167, 0]
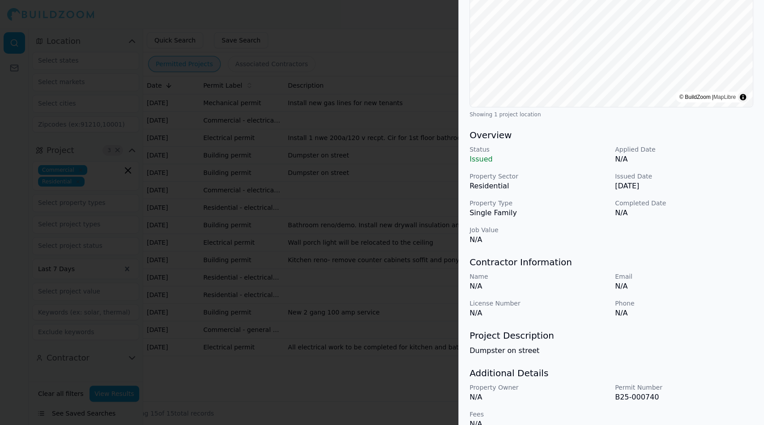
click at [268, 243] on div at bounding box center [382, 212] width 764 height 425
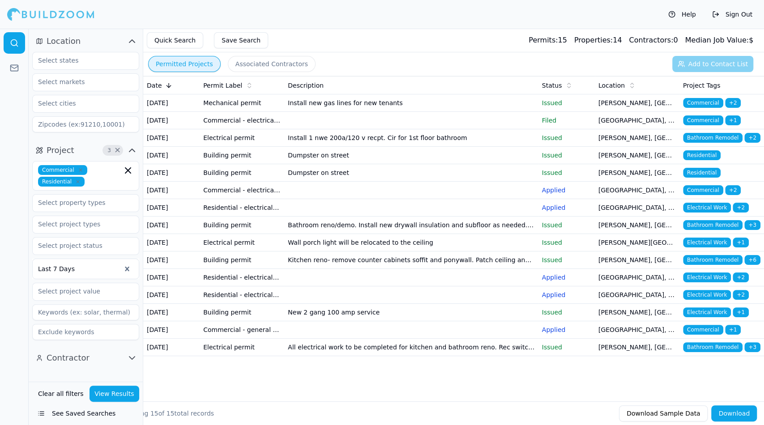
click at [292, 182] on td "Dumpster on street" at bounding box center [411, 172] width 254 height 17
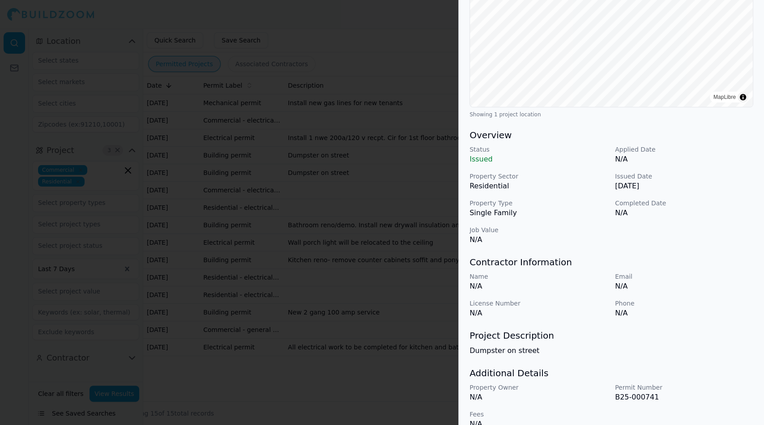
click at [334, 190] on div at bounding box center [382, 212] width 764 height 425
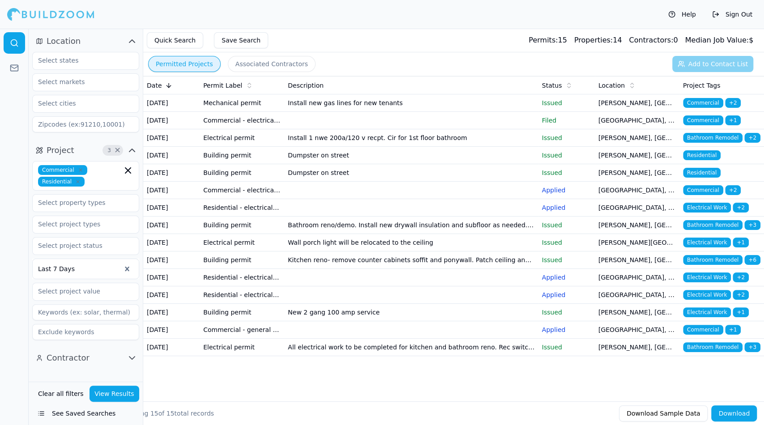
click at [321, 234] on td "Bathroom reno/demo. Install new drywall insulation and subfloor as needed. Ther…" at bounding box center [411, 225] width 254 height 17
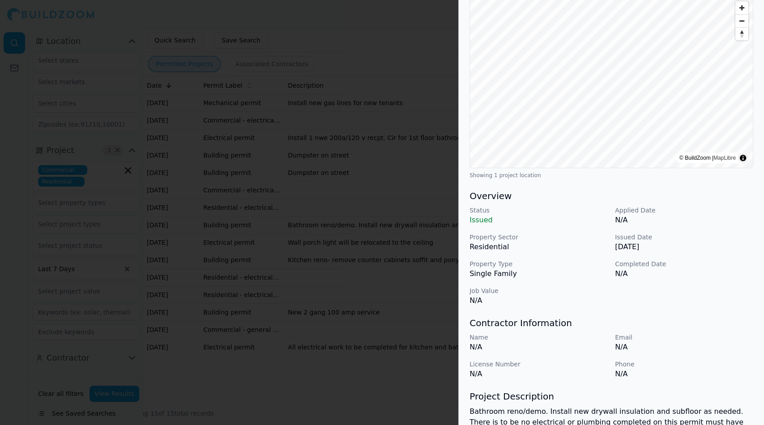
scroll to position [178, 0]
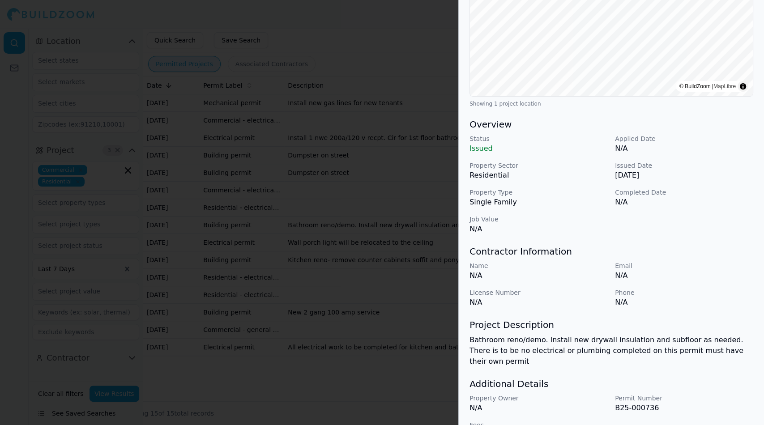
click at [415, 366] on div at bounding box center [382, 212] width 764 height 425
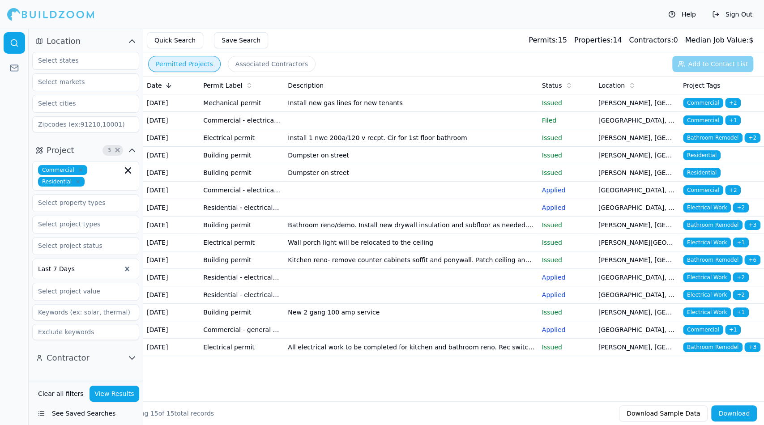
click at [267, 67] on button "Associated Contractors" at bounding box center [272, 64] width 88 height 16
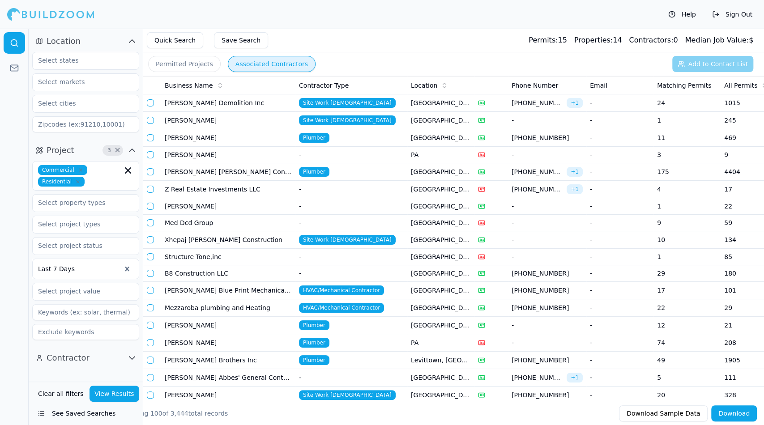
click at [257, 387] on td "[PERSON_NAME]" at bounding box center [228, 395] width 134 height 17
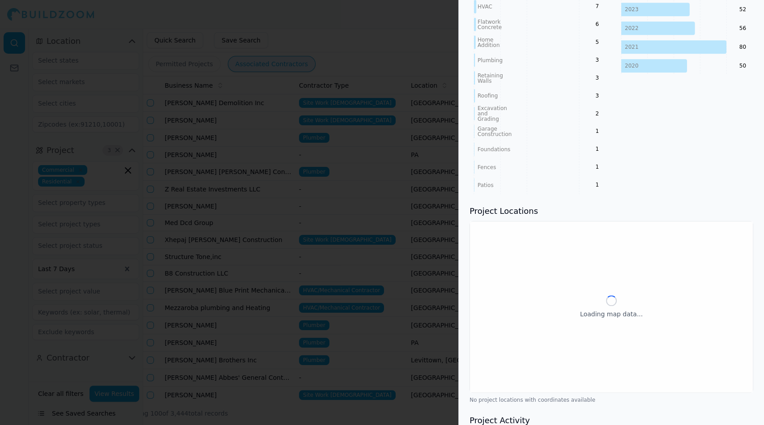
scroll to position [583, 0]
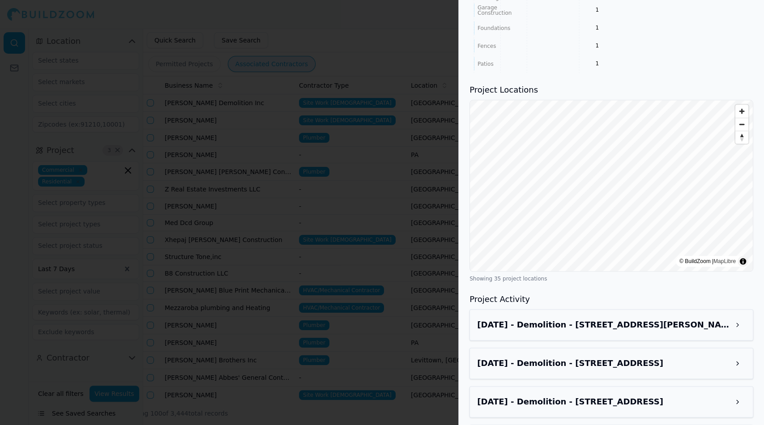
click at [587, 319] on h3 "[DATE] - Demolition - [STREET_ADDRESS][PERSON_NAME]" at bounding box center [603, 325] width 252 height 13
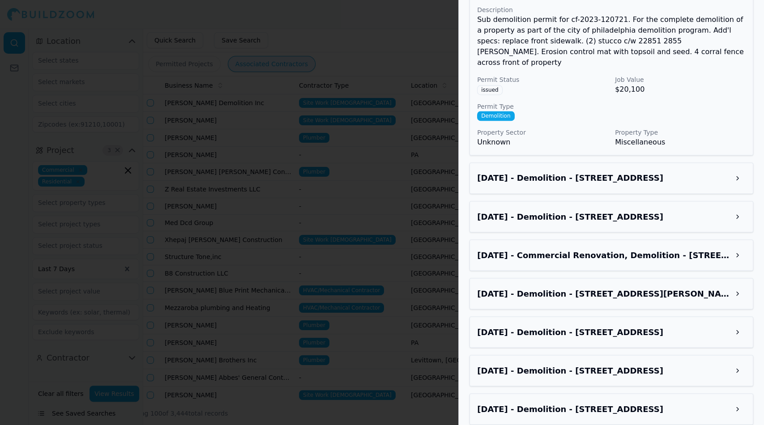
scroll to position [942, 0]
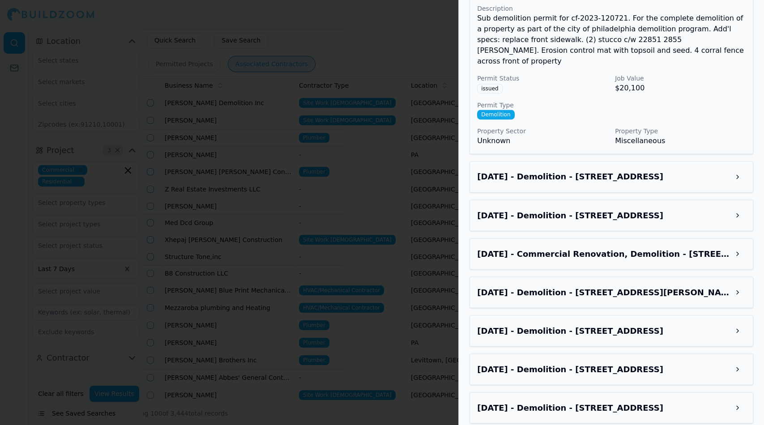
click at [666, 209] on div "[DATE] - Demolition - [STREET_ADDRESS]" at bounding box center [611, 215] width 268 height 16
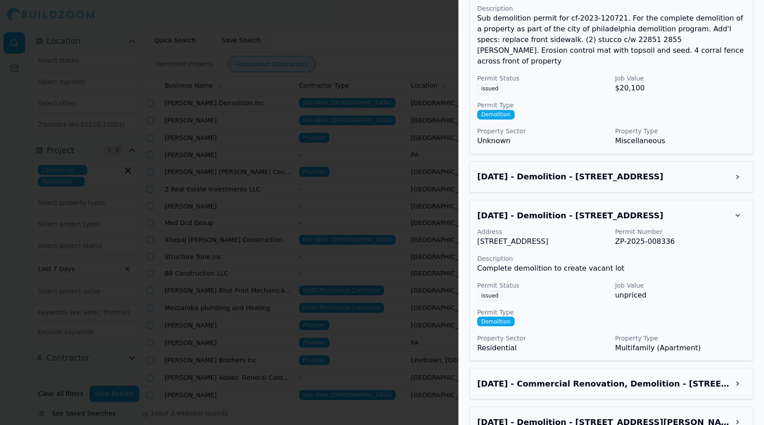
click at [556, 377] on h3 "[DATE] - Commercial Renovation, Demolition - [STREET_ADDRESS]" at bounding box center [603, 383] width 252 height 13
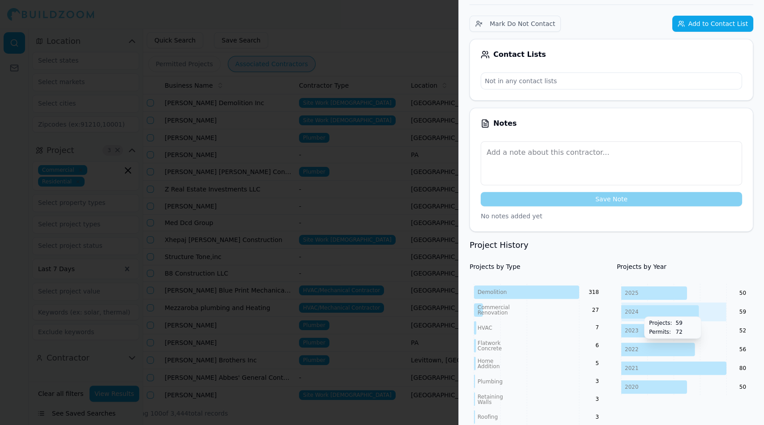
scroll to position [0, 0]
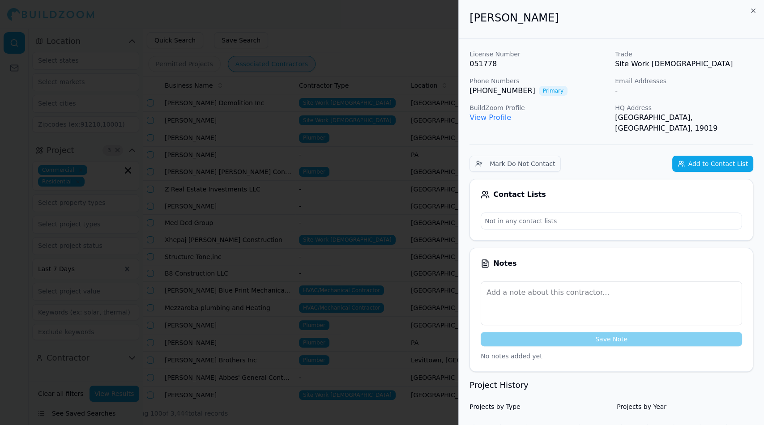
click at [496, 119] on link "View Profile" at bounding box center [490, 117] width 42 height 9
click at [308, 160] on div at bounding box center [382, 212] width 764 height 425
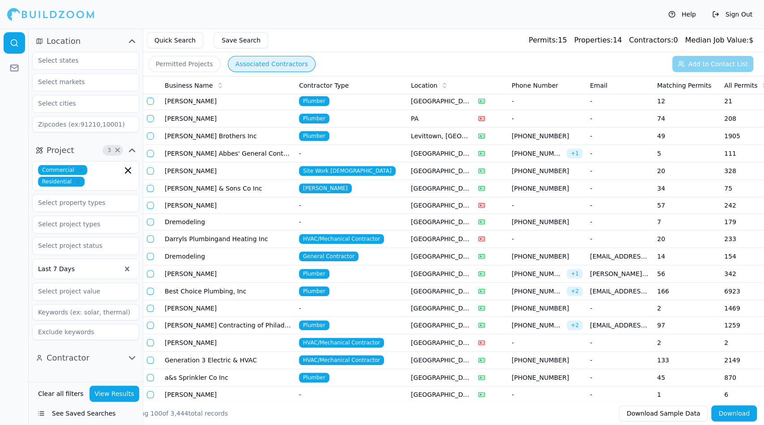
scroll to position [226, 0]
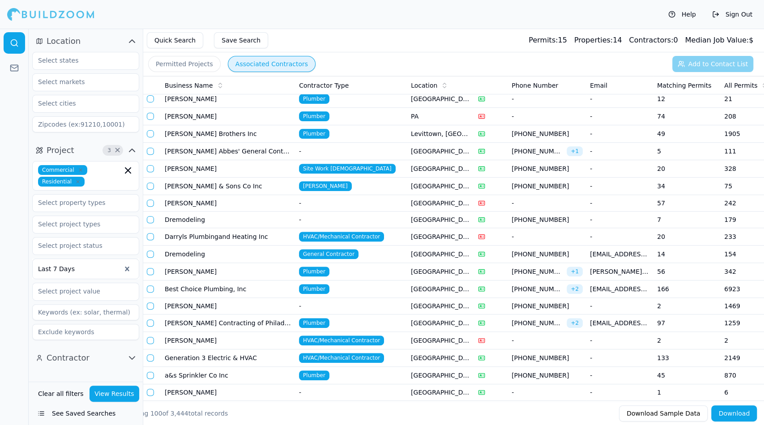
click at [167, 249] on td "Dremodeling" at bounding box center [228, 254] width 134 height 17
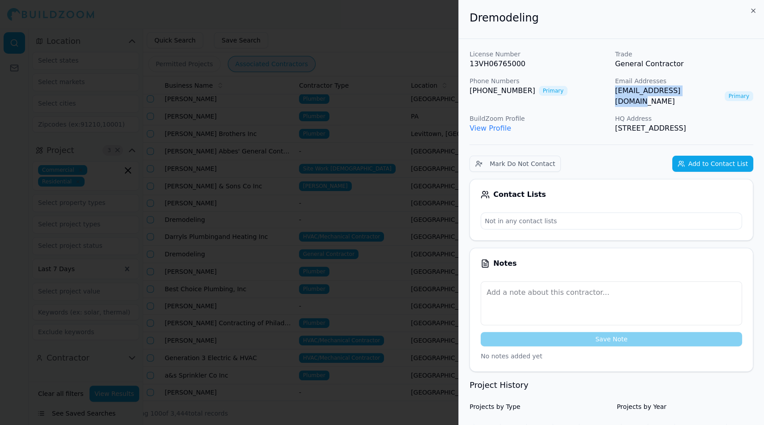
drag, startPoint x: 613, startPoint y: 92, endPoint x: 694, endPoint y: 91, distance: 80.5
click at [694, 91] on div "License Number 13VH06765000 Trade General Contractor Phone Numbers [PHONE_NUMBE…" at bounding box center [611, 92] width 284 height 84
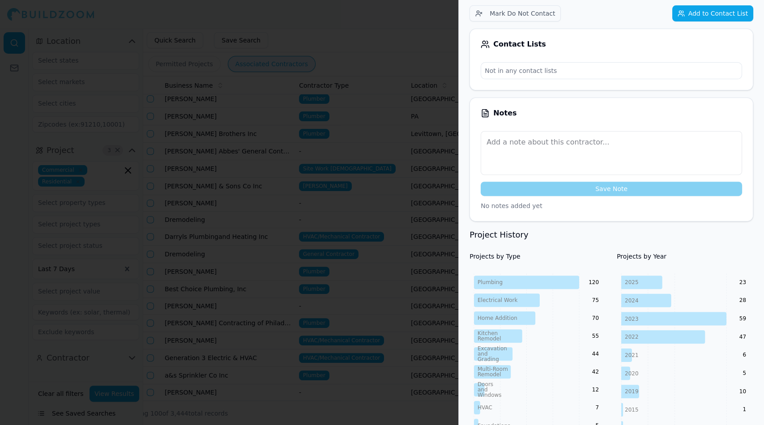
scroll to position [0, 0]
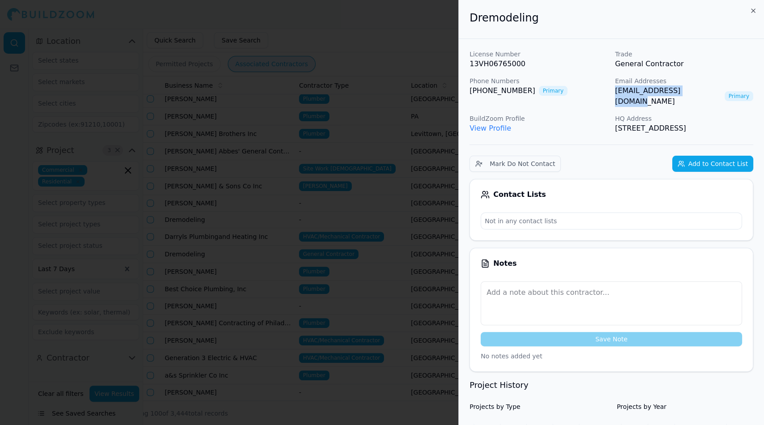
copy link "[EMAIL_ADDRESS][DOMAIN_NAME]"
click at [359, 418] on div at bounding box center [382, 212] width 764 height 425
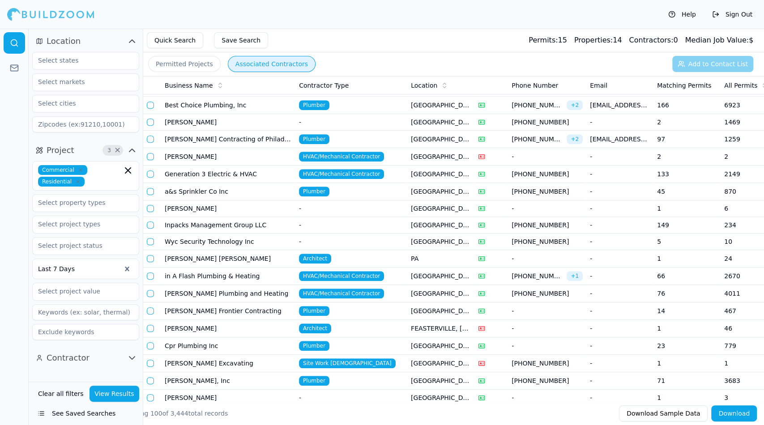
scroll to position [413, 0]
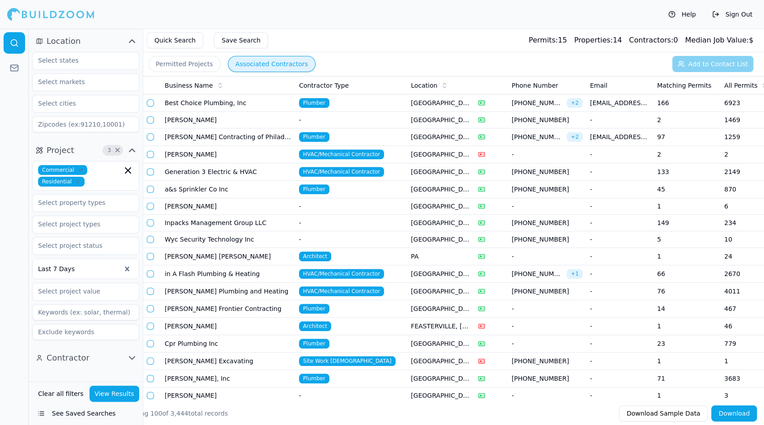
click at [263, 133] on td "[PERSON_NAME] Contracting of PhiladeLPhia Inc" at bounding box center [228, 136] width 134 height 17
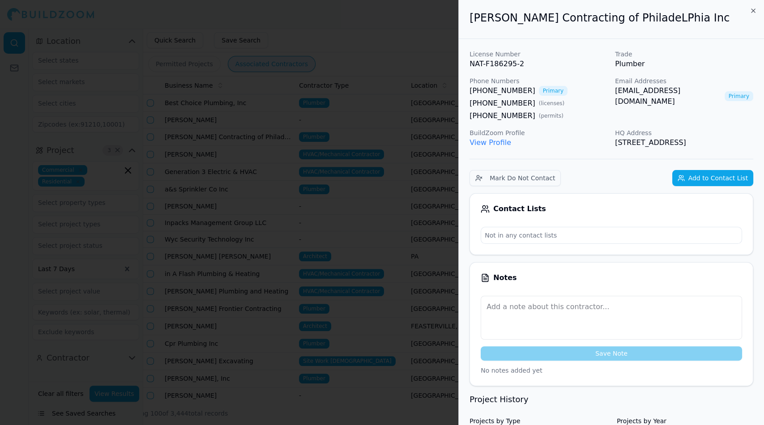
click at [485, 143] on link "View Profile" at bounding box center [490, 142] width 42 height 9
